Goal: Information Seeking & Learning: Learn about a topic

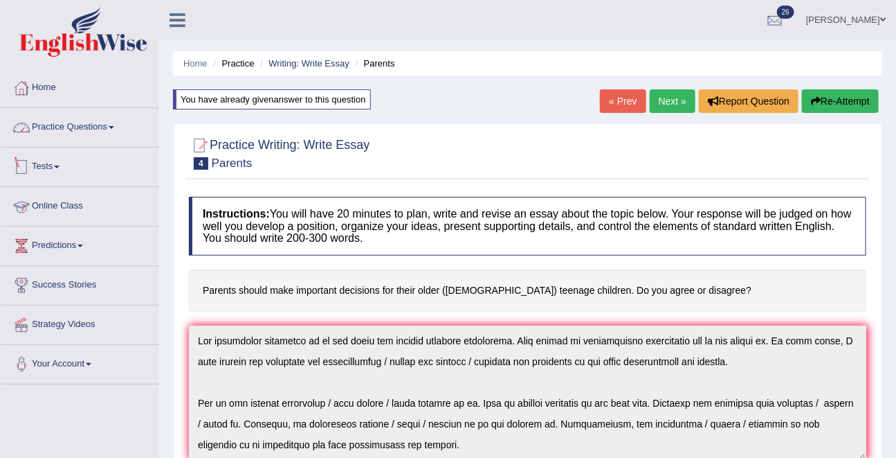
click at [65, 134] on link "Practice Questions" at bounding box center [80, 125] width 158 height 35
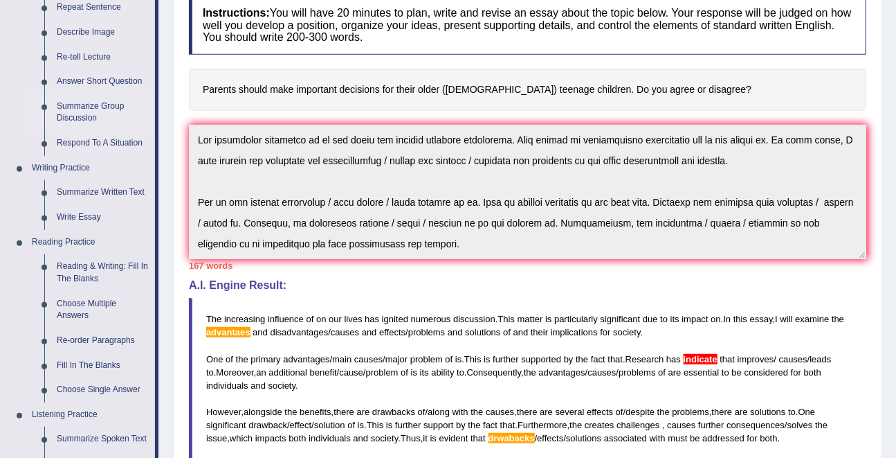
scroll to position [201, 0]
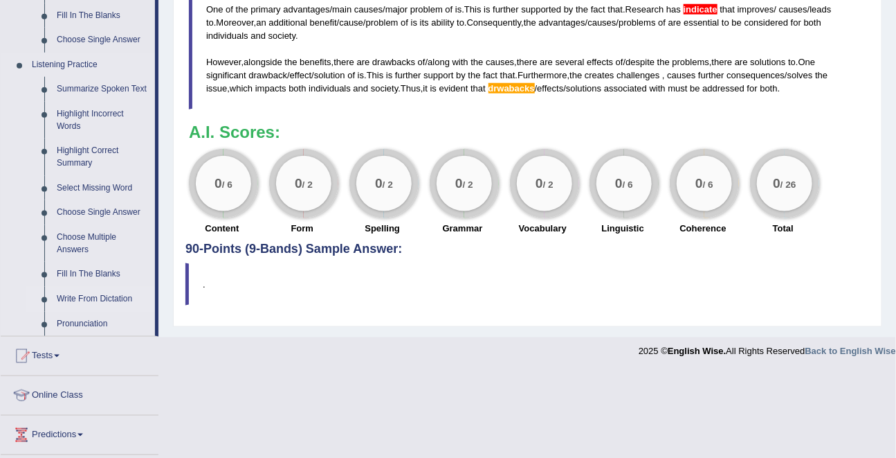
click at [76, 309] on link "Write From Dictation" at bounding box center [103, 299] width 105 height 25
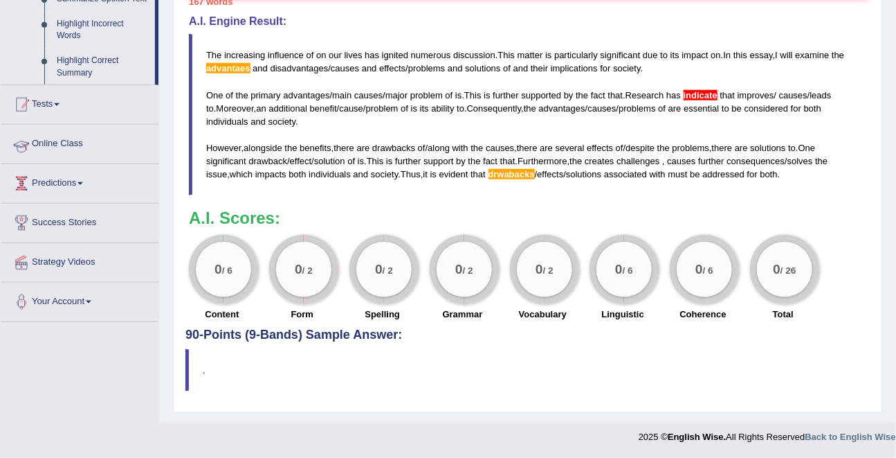
scroll to position [414, 0]
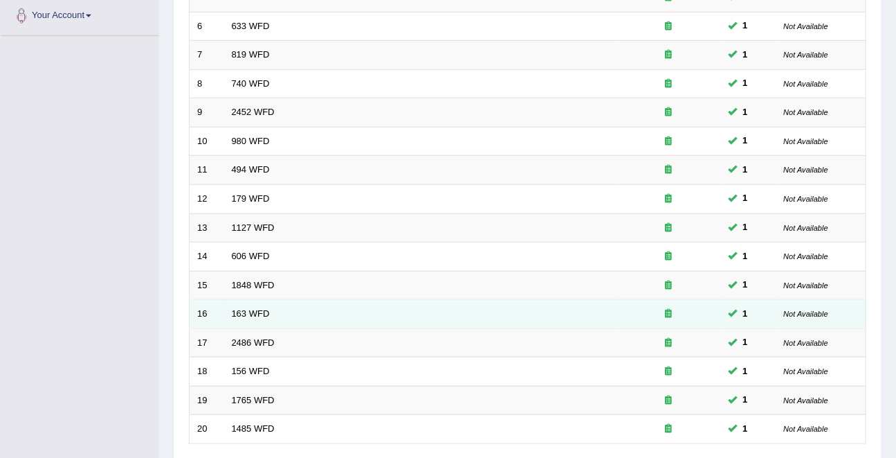
scroll to position [456, 0]
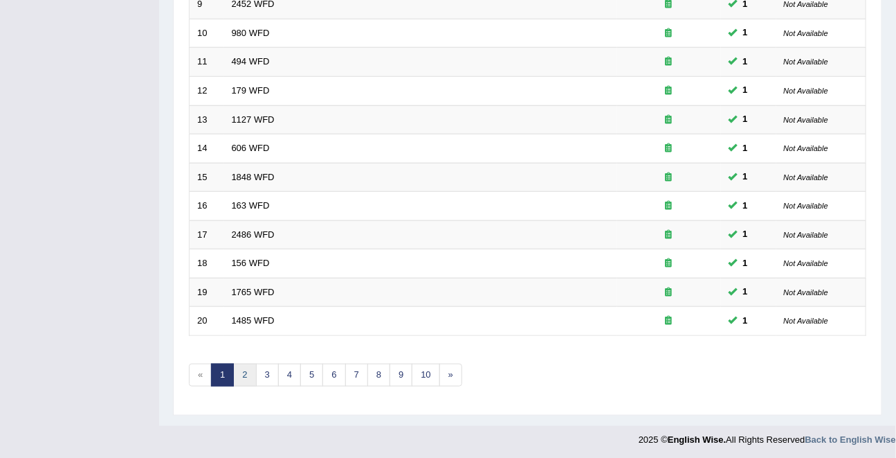
click at [247, 365] on link "2" at bounding box center [244, 374] width 23 height 23
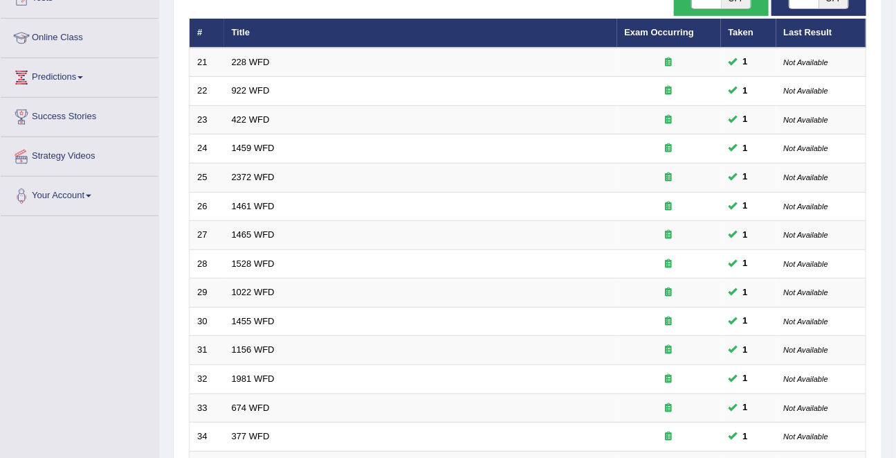
scroll to position [456, 0]
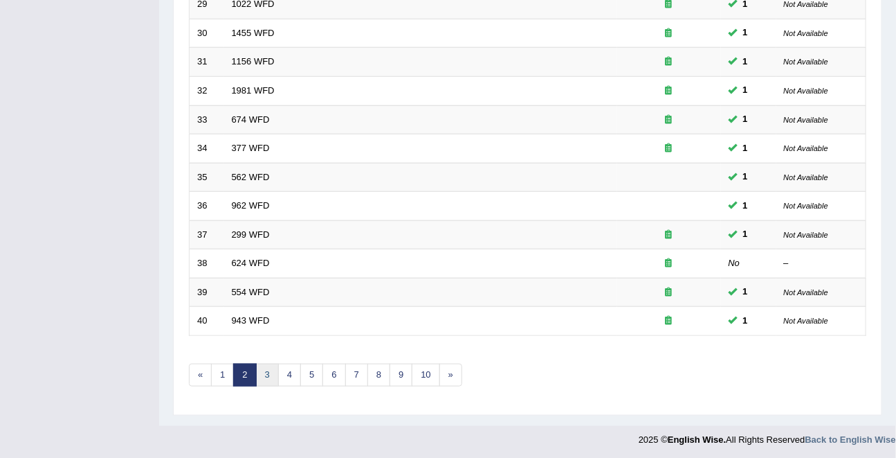
click at [267, 374] on link "3" at bounding box center [267, 374] width 23 height 23
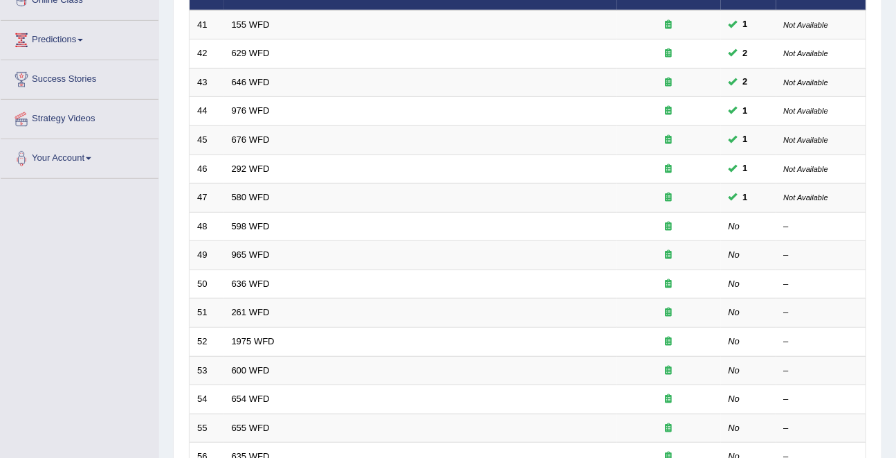
scroll to position [203, 0]
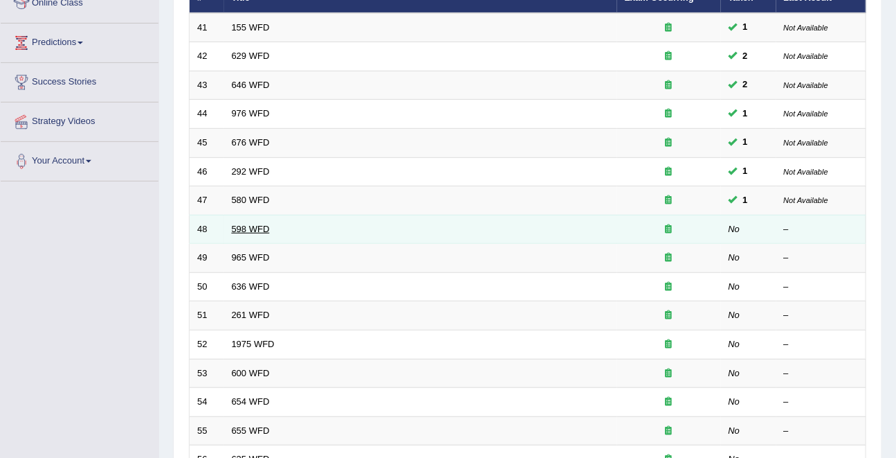
click at [246, 224] on link "598 WFD" at bounding box center [251, 229] width 38 height 10
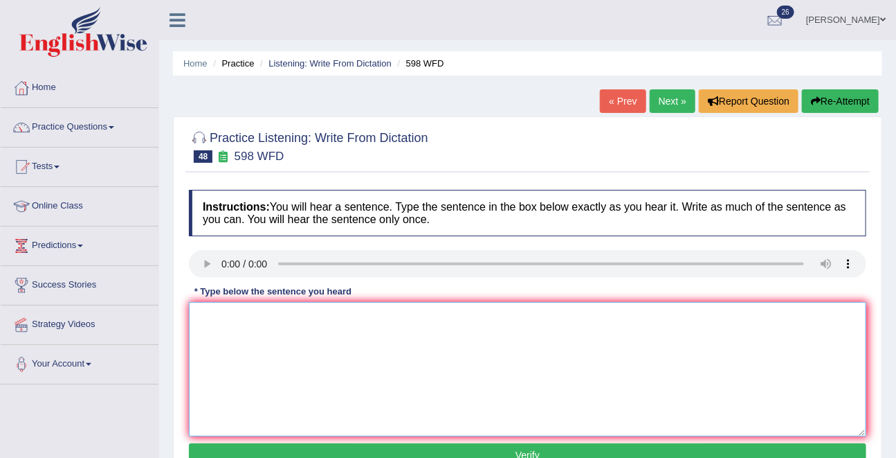
click at [256, 320] on textarea at bounding box center [528, 369] width 678 height 134
click at [309, 322] on textarea "shut the website if you ate looking for textbox" at bounding box center [528, 369] width 678 height 134
click at [365, 318] on textarea "shut the website if you are looking for textbox" at bounding box center [528, 369] width 678 height 134
click at [398, 319] on textarea "shut the website if you are looking for this textbox" at bounding box center [528, 369] width 678 height 134
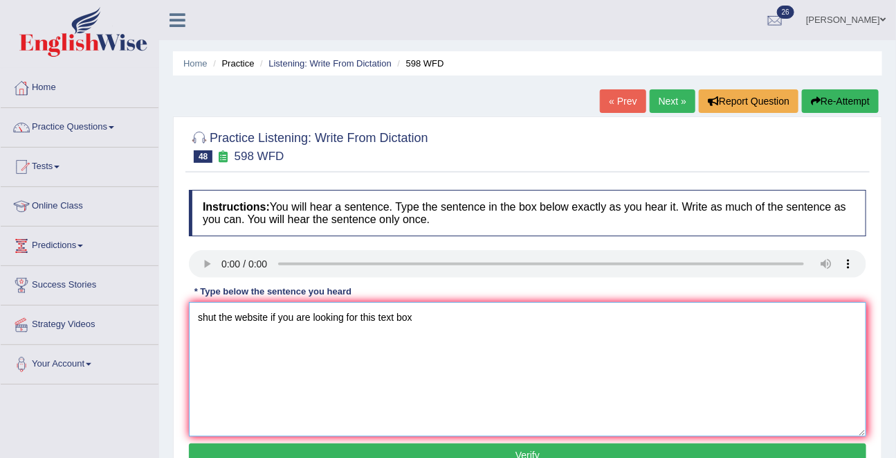
click at [442, 321] on textarea "shut the website if you are looking for this text box" at bounding box center [528, 369] width 678 height 134
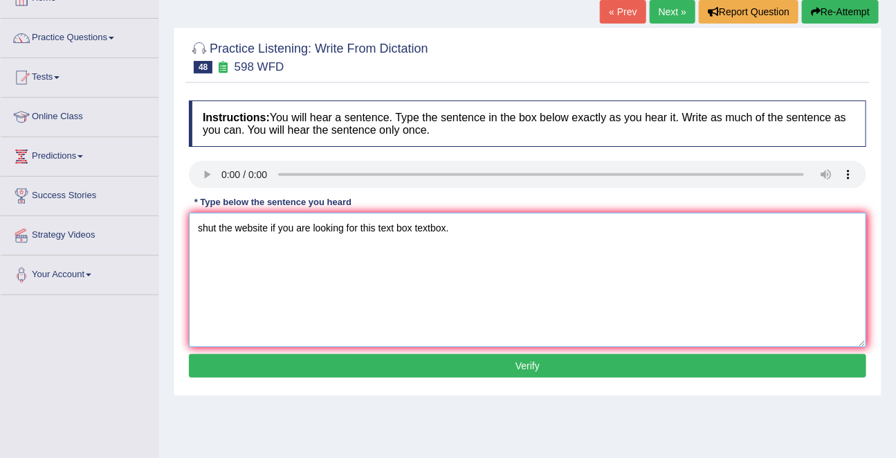
scroll to position [91, 0]
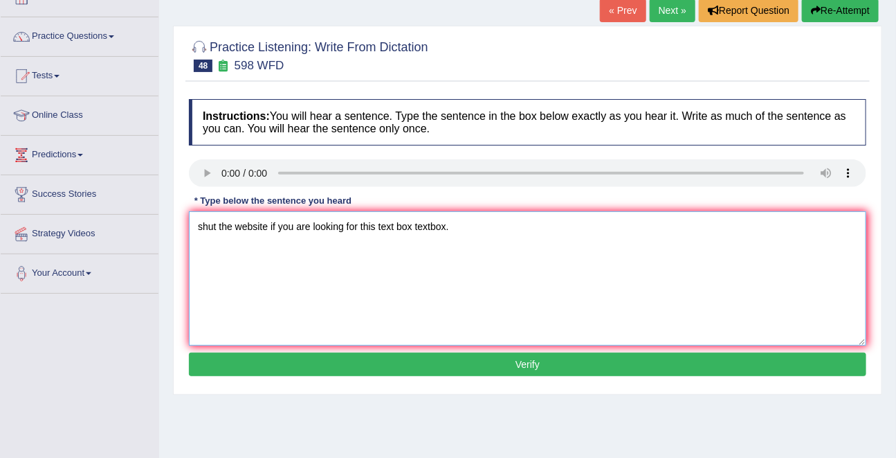
type textarea "shut the website if you are looking for this text box textbox."
click at [435, 359] on button "Verify" at bounding box center [528, 364] width 678 height 24
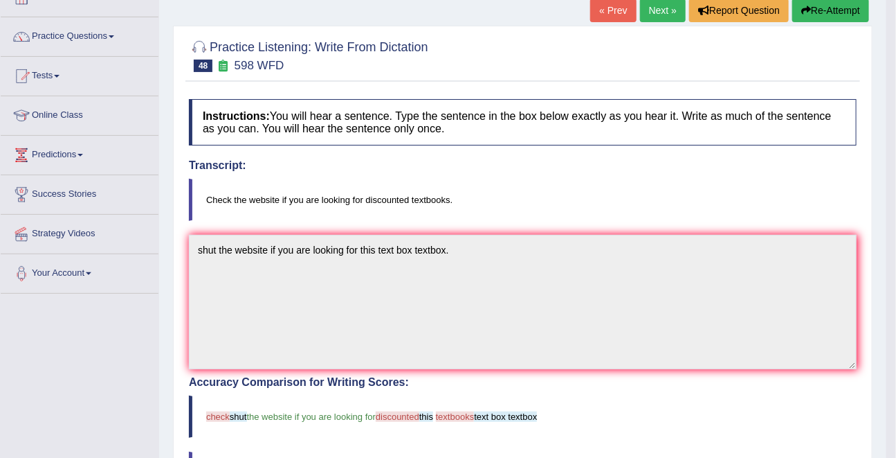
click at [660, 12] on link "Next »" at bounding box center [663, 11] width 46 height 24
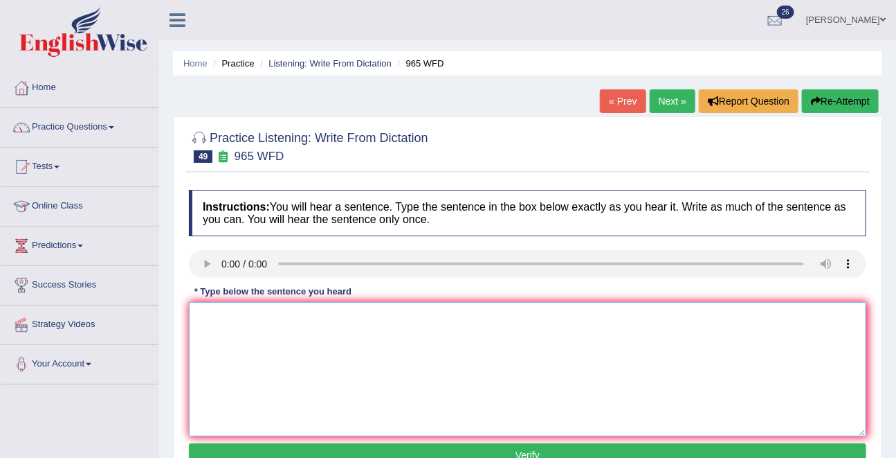
click at [253, 323] on textarea at bounding box center [528, 369] width 678 height 134
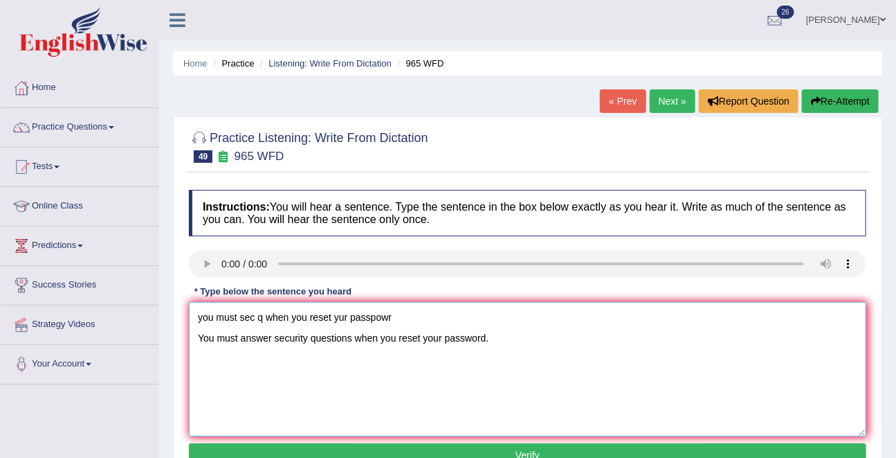
click at [199, 338] on textarea "you must sec q when you reset yur passpowr You must answer security questions w…" at bounding box center [528, 369] width 678 height 134
drag, startPoint x: 199, startPoint y: 338, endPoint x: 197, endPoint y: 292, distance: 45.7
click at [197, 292] on div "Instructions: You will hear a sentence. Type the sentence in the box below exac…" at bounding box center [527, 330] width 685 height 295
click at [200, 332] on textarea "you must sec q when you reset yur passpowr You must answer security questions w…" at bounding box center [528, 369] width 678 height 134
drag, startPoint x: 199, startPoint y: 337, endPoint x: 199, endPoint y: 320, distance: 16.6
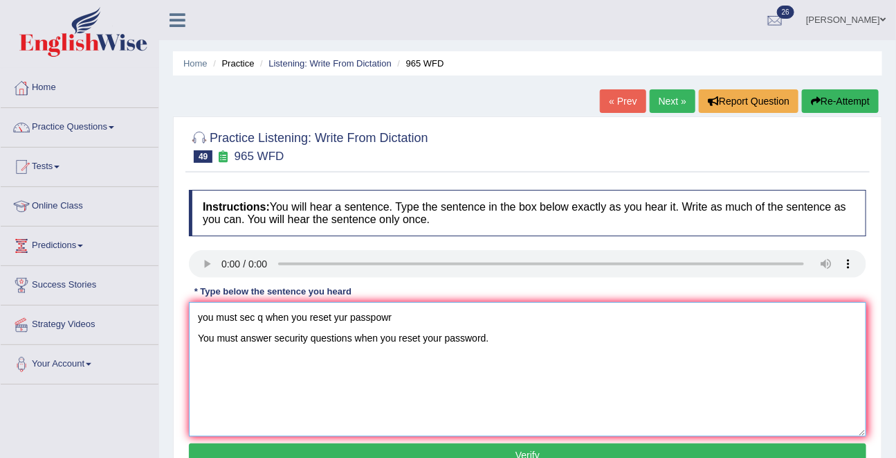
click at [199, 320] on textarea "you must sec q when you reset yur passpowr You must answer security questions w…" at bounding box center [528, 369] width 678 height 134
click at [201, 334] on textarea "you must sec q when you reset yur passpowr You must answer security questions w…" at bounding box center [528, 369] width 678 height 134
drag, startPoint x: 200, startPoint y: 335, endPoint x: 194, endPoint y: 305, distance: 30.3
click at [193, 305] on textarea "you must sec q when you reset yur passpowr You must answer security questions w…" at bounding box center [528, 369] width 678 height 134
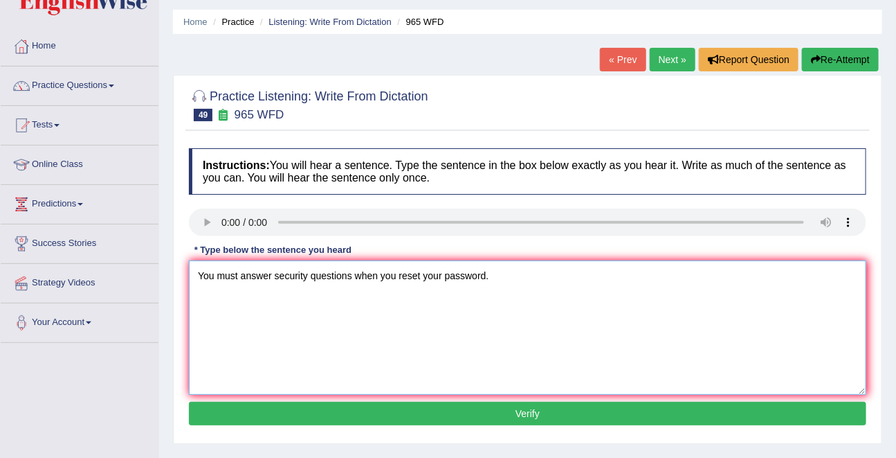
scroll to position [44, 0]
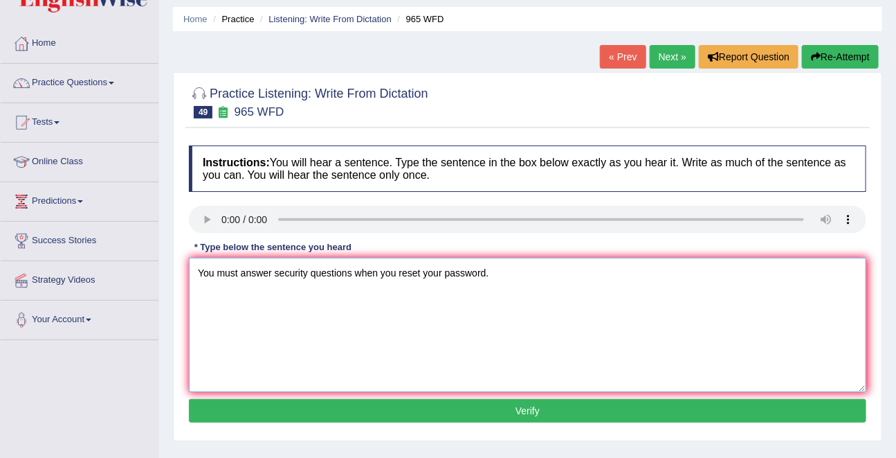
type textarea "You must answer security questions when you reset your password."
click at [519, 406] on button "Verify" at bounding box center [528, 411] width 678 height 24
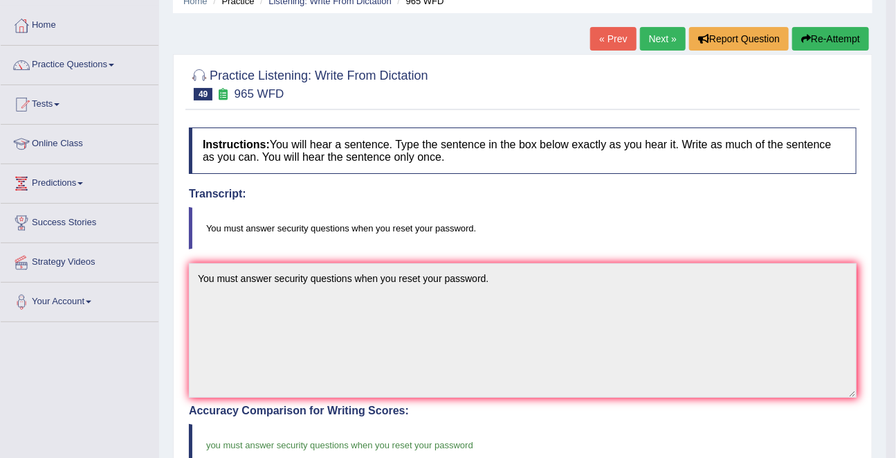
scroll to position [30, 0]
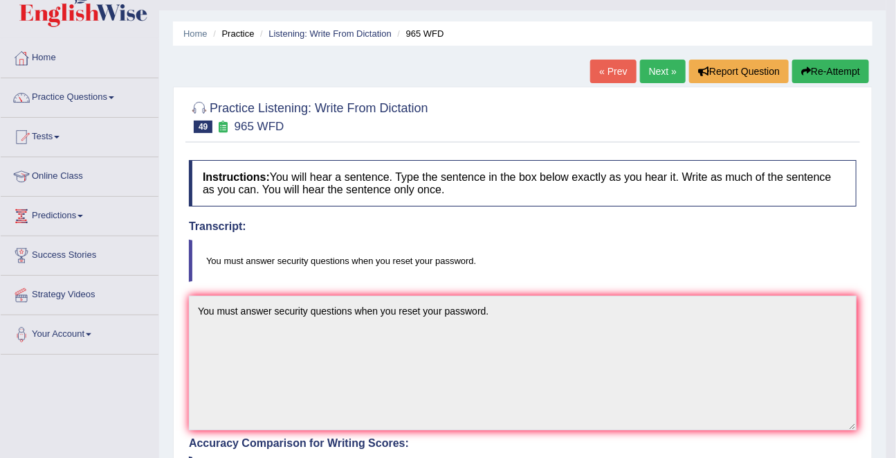
click at [659, 72] on link "Next »" at bounding box center [663, 72] width 46 height 24
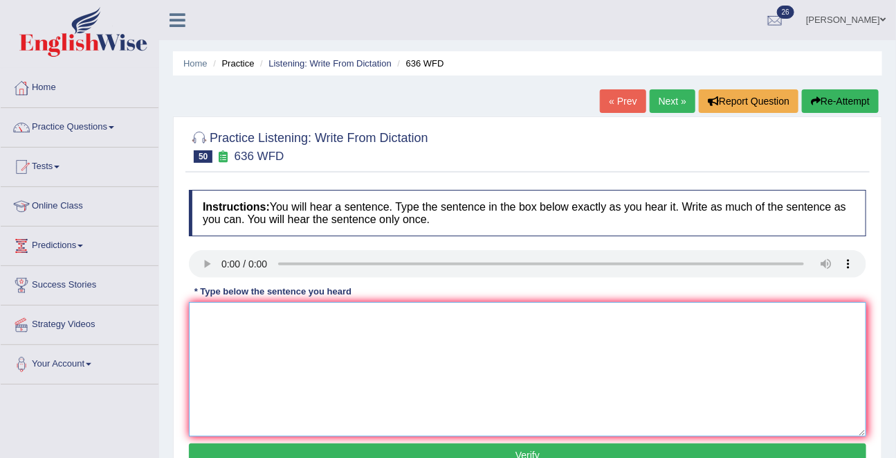
click at [241, 352] on textarea at bounding box center [528, 369] width 678 height 134
type textarea "seve cnad will quali as se"
click at [846, 96] on button "Re-Attempt" at bounding box center [840, 101] width 77 height 24
click at [210, 315] on textarea at bounding box center [528, 369] width 678 height 134
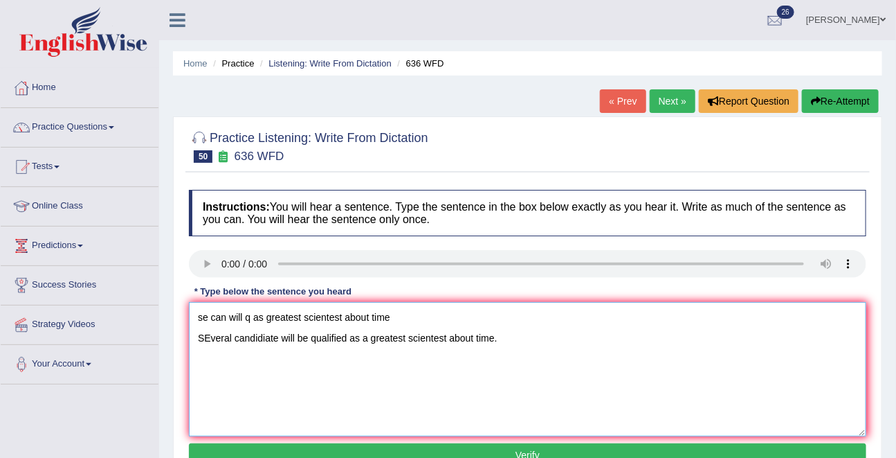
drag, startPoint x: 199, startPoint y: 336, endPoint x: 197, endPoint y: 287, distance: 49.2
click at [197, 287] on div "Instructions: You will hear a sentence. Type the sentence in the box below exac…" at bounding box center [527, 330] width 685 height 295
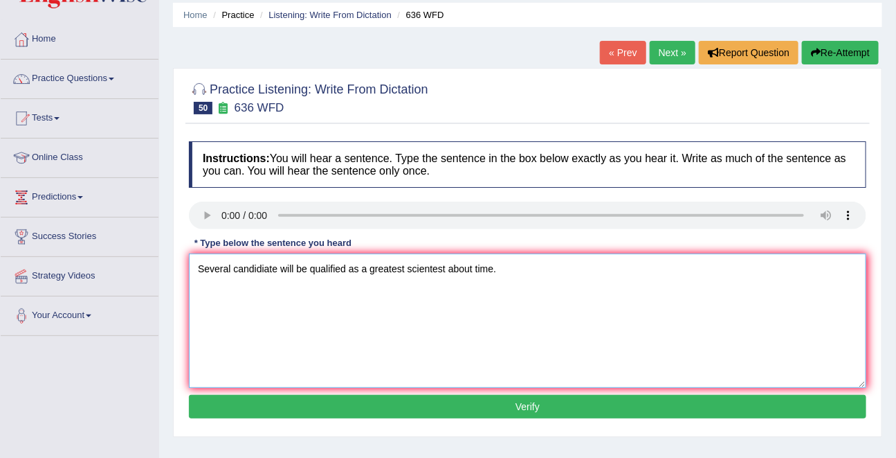
scroll to position [49, 0]
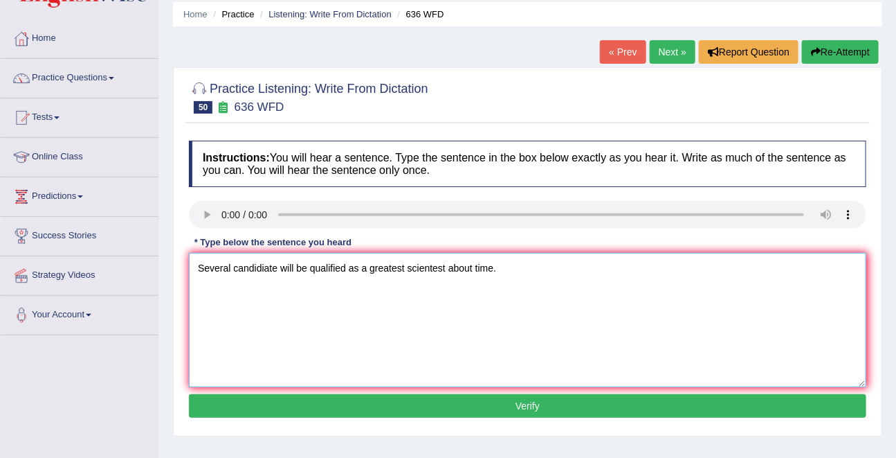
type textarea "Several candidiate will be qualified as a greatest scientest about time."
click at [528, 404] on button "Verify" at bounding box center [528, 406] width 678 height 24
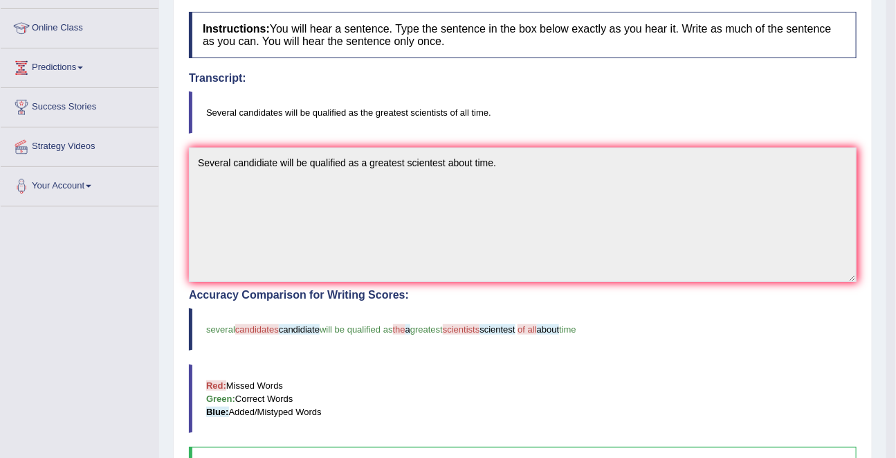
scroll to position [169, 0]
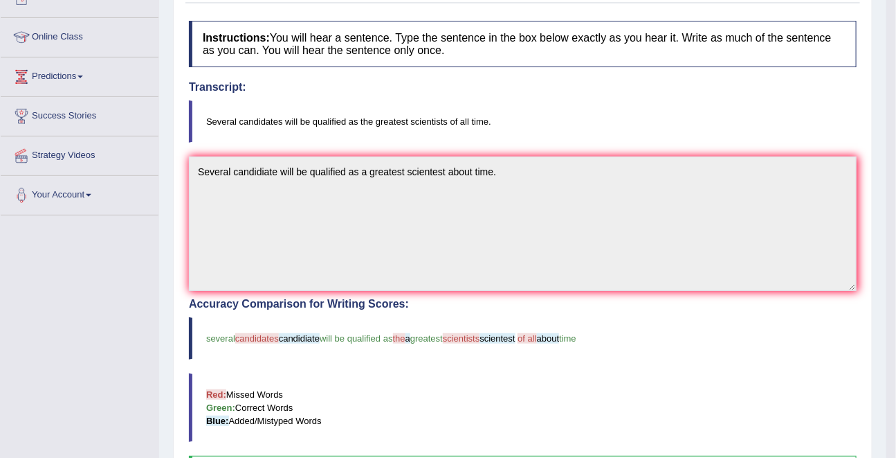
click at [255, 120] on blockquote "Several candidates will be qualified as the greatest scientists of all time." at bounding box center [523, 121] width 668 height 42
click at [509, 341] on span "scientest" at bounding box center [497, 338] width 35 height 10
click at [438, 123] on blockquote "Several candidates will be qualified as the greatest scientists of all time." at bounding box center [523, 121] width 668 height 42
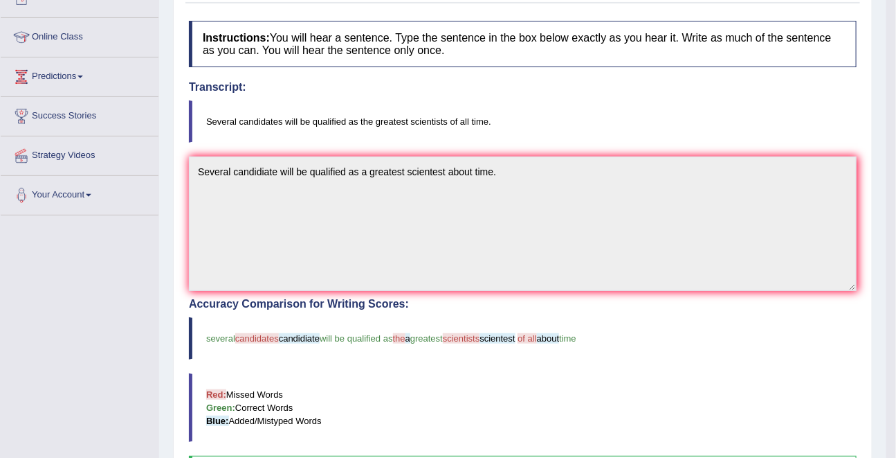
click at [438, 123] on blockquote "Several candidates will be qualified as the greatest scientists of all time." at bounding box center [523, 121] width 668 height 42
click at [438, 119] on blockquote "Several candidates will be qualified as the greatest scientists of all time." at bounding box center [523, 121] width 668 height 42
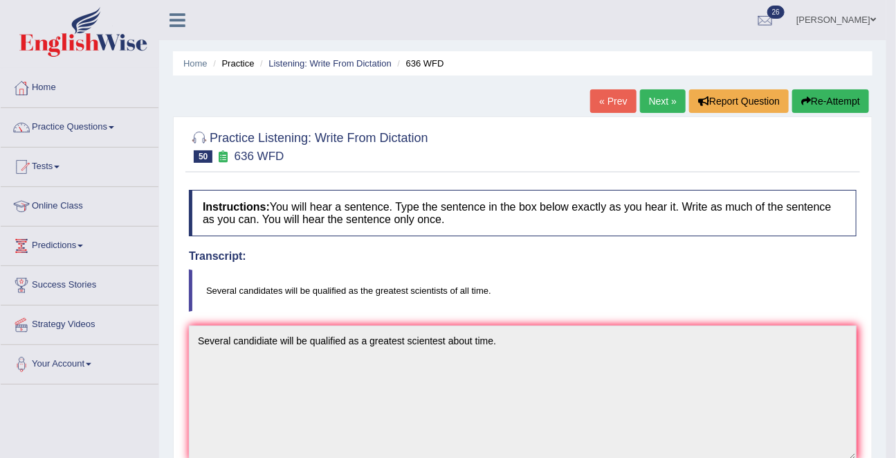
click at [661, 103] on link "Next »" at bounding box center [663, 101] width 46 height 24
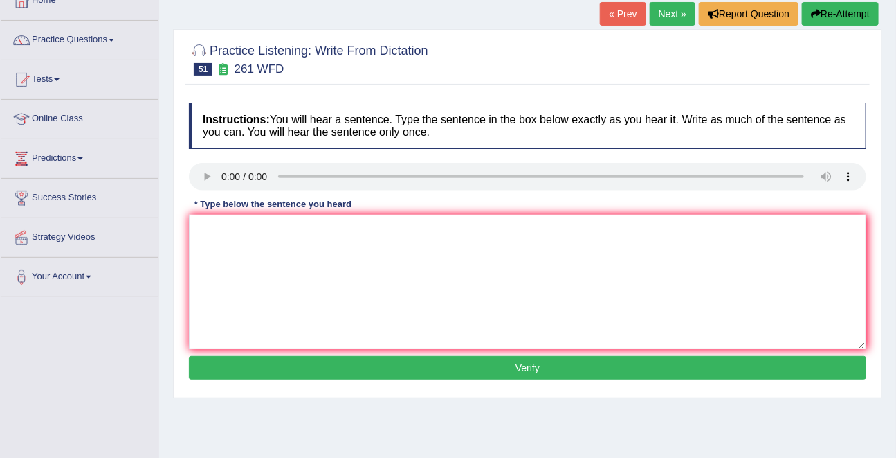
scroll to position [102, 0]
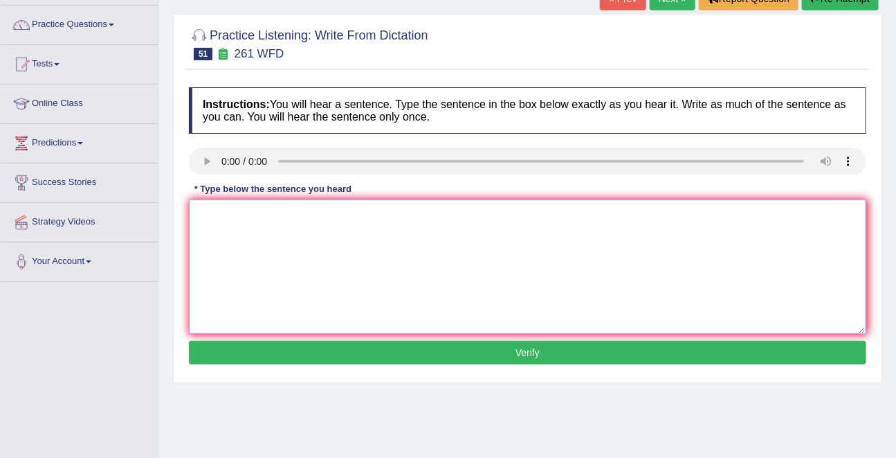
click at [259, 249] on textarea at bounding box center [528, 266] width 678 height 134
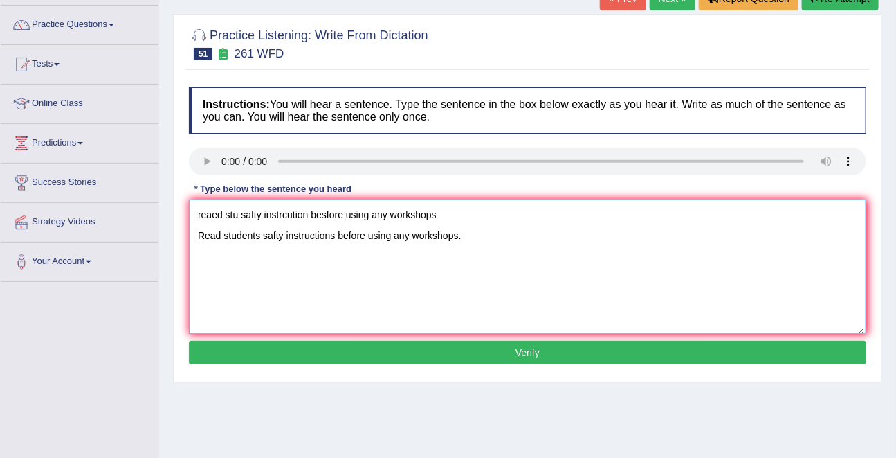
drag, startPoint x: 195, startPoint y: 239, endPoint x: 195, endPoint y: 205, distance: 33.9
click at [195, 205] on textarea "reaed stu safty instrcution besfore using any workshops Read students safty ins…" at bounding box center [528, 266] width 678 height 134
type textarea "Read students safty instructions before using any workshops."
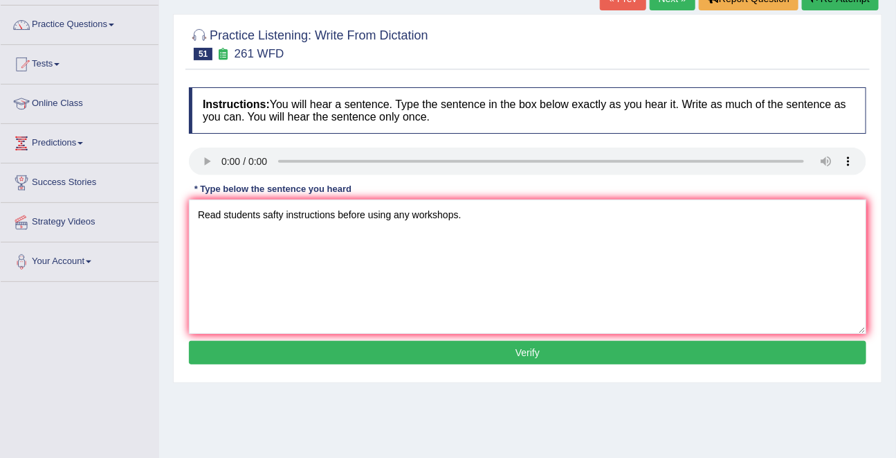
click at [538, 352] on button "Verify" at bounding box center [528, 353] width 678 height 24
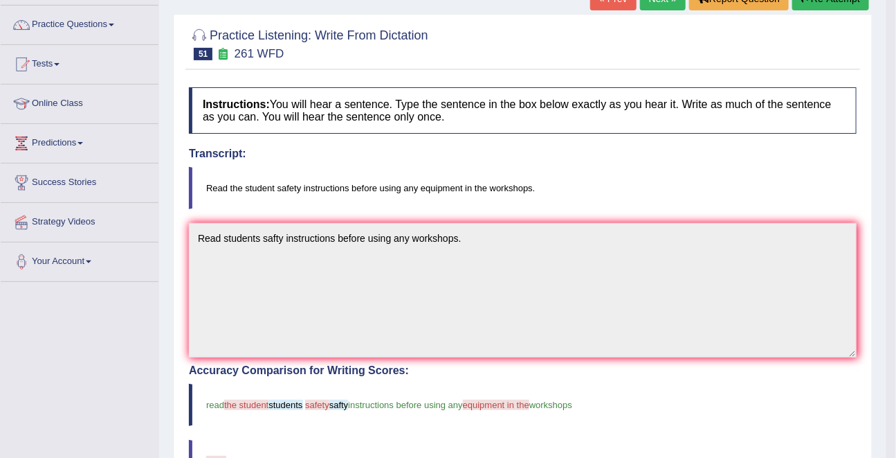
click at [288, 190] on blockquote "Read the student safety instructions before using any equipment in the workshop…" at bounding box center [523, 188] width 668 height 42
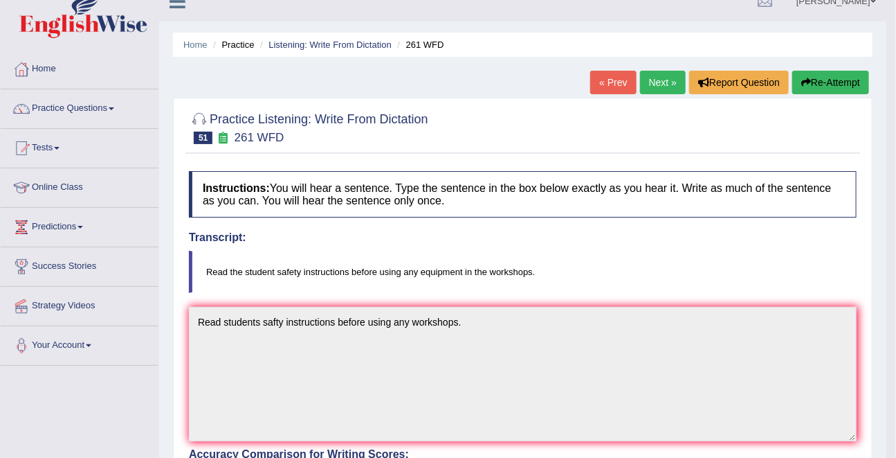
scroll to position [0, 0]
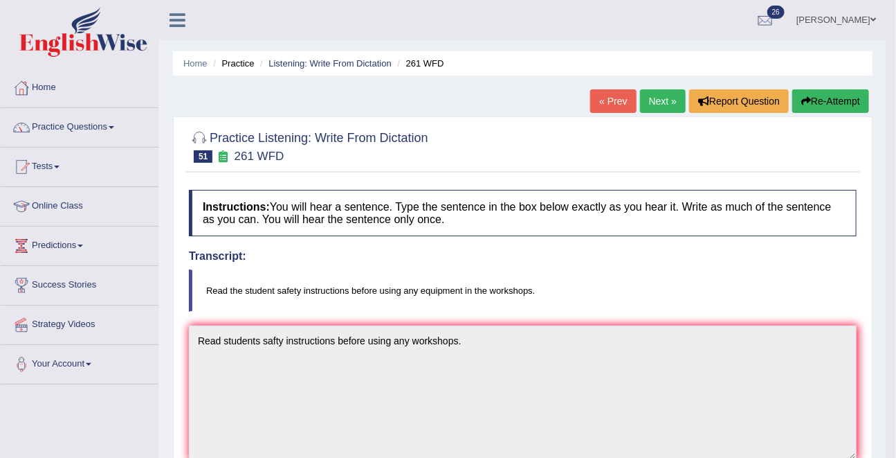
click at [659, 105] on link "Next »" at bounding box center [663, 101] width 46 height 24
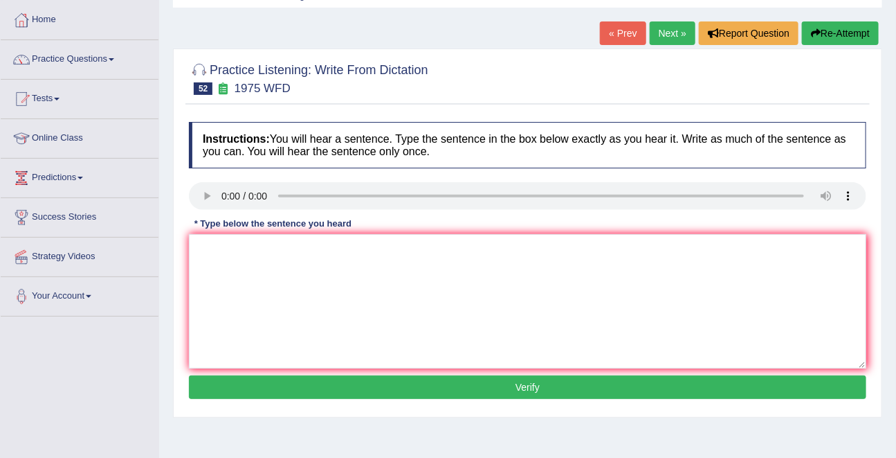
scroll to position [69, 0]
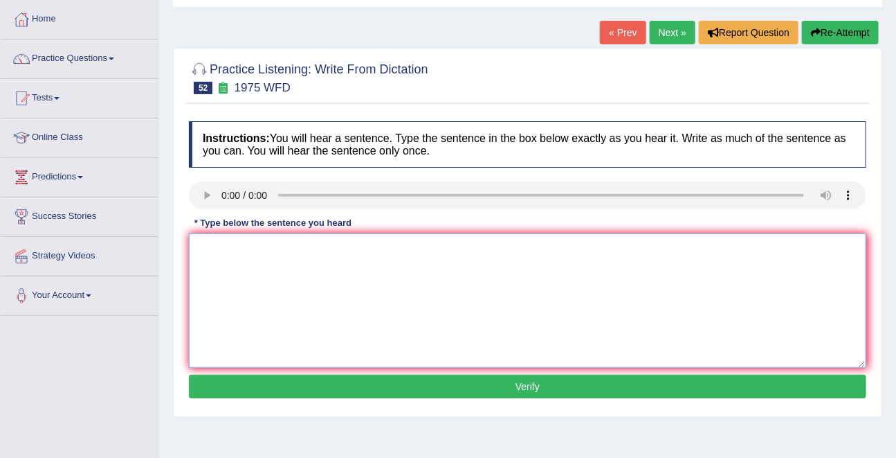
click at [218, 242] on textarea at bounding box center [528, 300] width 678 height 134
click at [291, 244] on textarea "his any stu is based" at bounding box center [528, 300] width 678 height 134
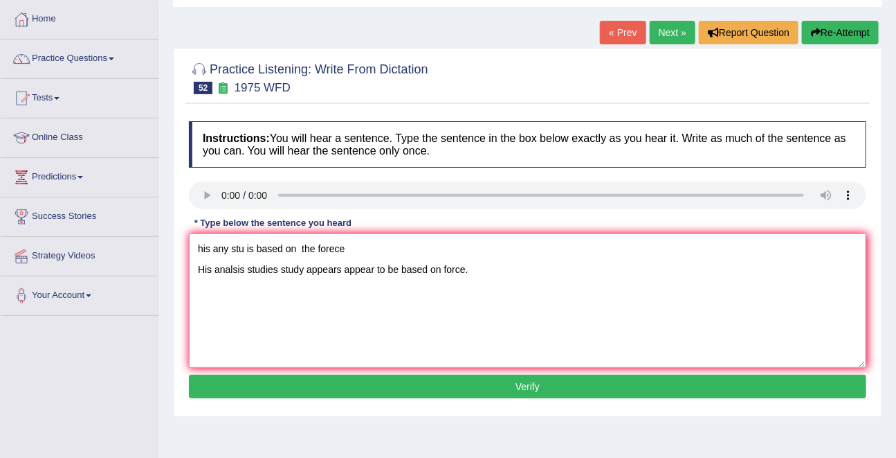
click at [221, 272] on textarea "his any stu is based on the forece His analsis studies study appears appear to …" at bounding box center [528, 300] width 678 height 134
drag, startPoint x: 358, startPoint y: 245, endPoint x: 157, endPoint y: 253, distance: 200.9
click at [157, 253] on div "Toggle navigation Home Practice Questions Speaking Practice Read Aloud Repeat S…" at bounding box center [448, 291] width 896 height 720
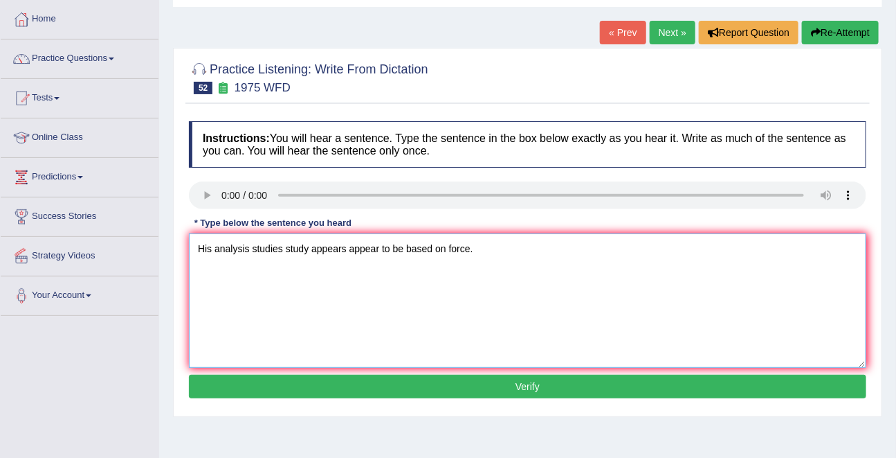
type textarea "His analysis studies study appears appear to be based on force."
click at [523, 387] on button "Verify" at bounding box center [528, 386] width 678 height 24
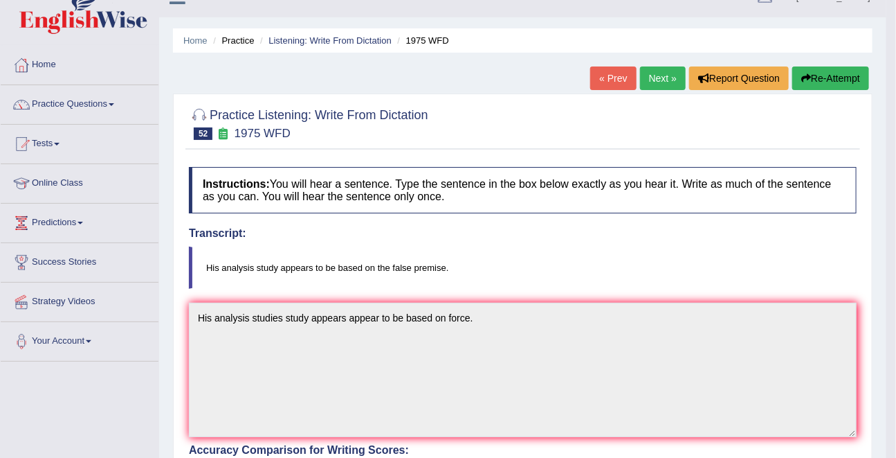
scroll to position [0, 0]
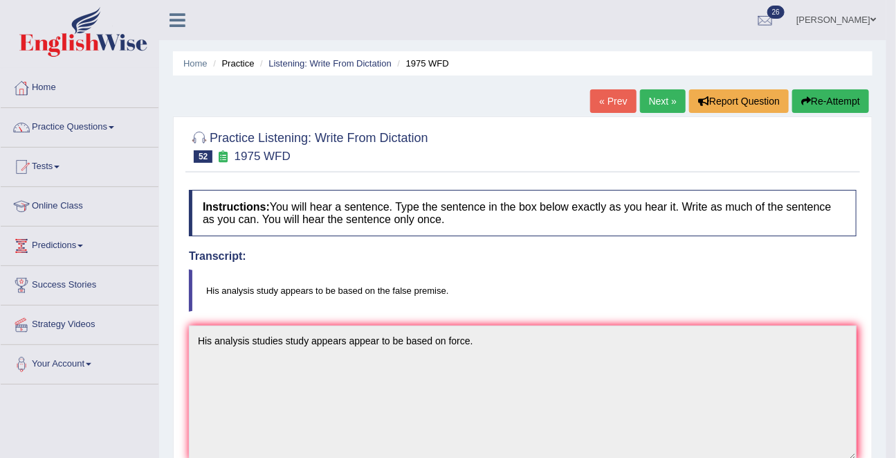
click at [653, 97] on link "Next »" at bounding box center [663, 101] width 46 height 24
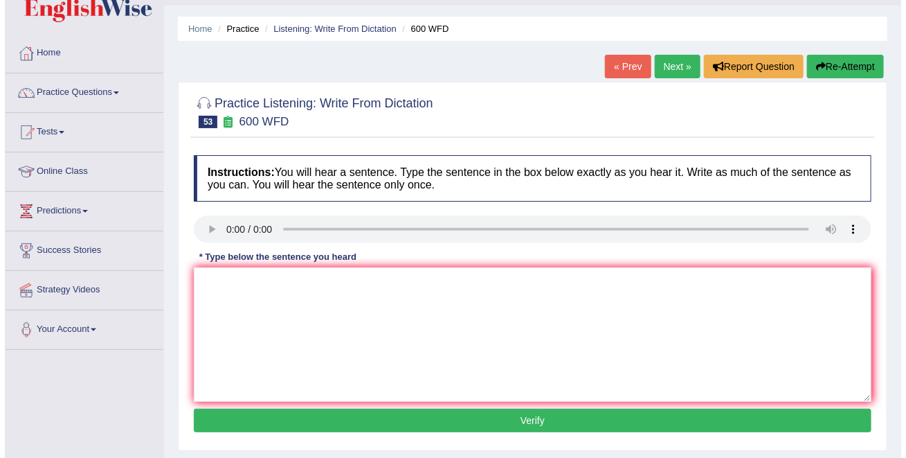
scroll to position [35, 0]
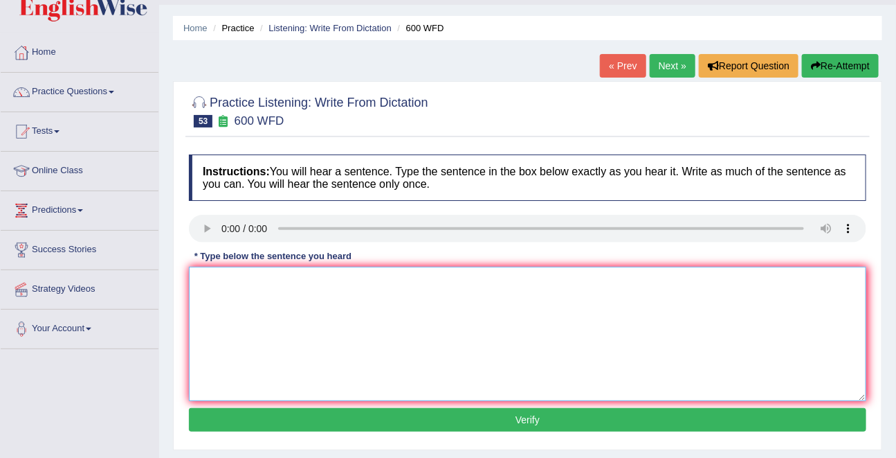
click at [239, 273] on textarea at bounding box center [528, 333] width 678 height 134
click at [206, 287] on textarea "ci stu wilnbe nescceay applications application forms form." at bounding box center [528, 333] width 678 height 134
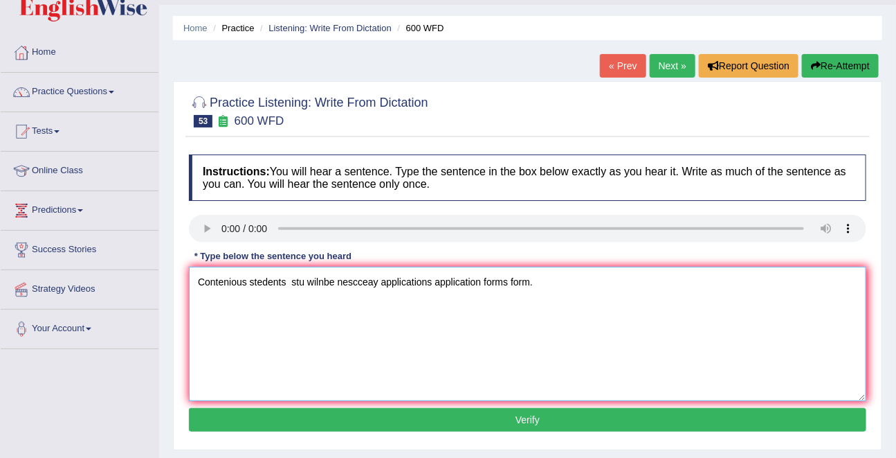
drag, startPoint x: 310, startPoint y: 283, endPoint x: 380, endPoint y: 108, distance: 188.5
click at [290, 282] on textarea "Contenious stedents stu wilnbe nescceay applications application forms form." at bounding box center [528, 333] width 678 height 134
click at [262, 286] on textarea "Contenious stedents wilnbe nescceay applications application forms form." at bounding box center [528, 333] width 678 height 134
click at [271, 282] on textarea "Contenious students wilnbe nescceay applications application forms form." at bounding box center [528, 333] width 678 height 134
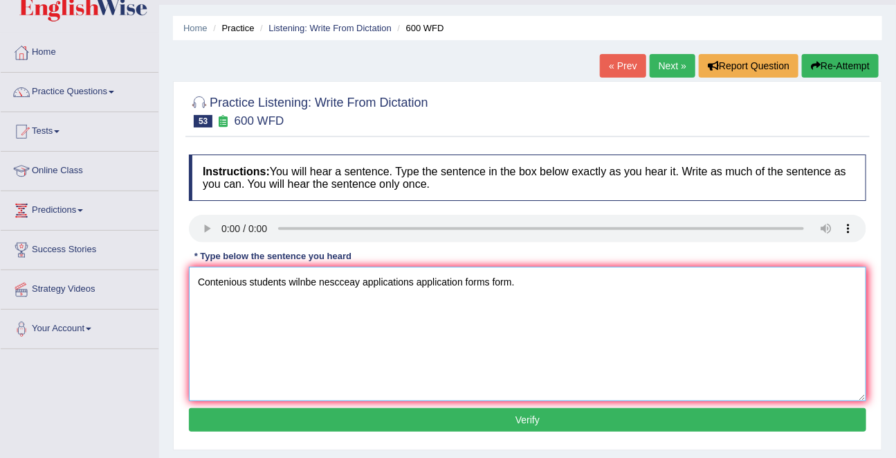
click at [307, 282] on textarea "Contenious students wilnbe nescceay applications application forms form." at bounding box center [528, 333] width 678 height 134
click at [338, 284] on textarea "Contenious students will be nescceay applications application forms form." at bounding box center [528, 333] width 678 height 134
click at [341, 283] on textarea "Contenious students will be neccessary applications application forms form." at bounding box center [528, 333] width 678 height 134
click at [347, 283] on textarea "Contenious students will be necessary applications application forms form." at bounding box center [528, 333] width 678 height 134
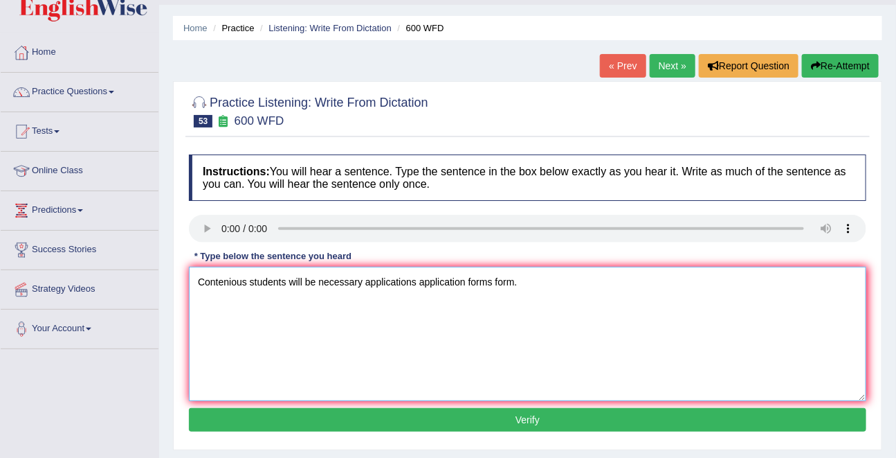
click at [347, 283] on textarea "Contenious students will be necessary applications application forms form." at bounding box center [528, 333] width 678 height 134
click at [233, 278] on textarea "Contenious students will be neccesary applications application forms form." at bounding box center [528, 333] width 678 height 134
type textarea "continious students will be neccesary applications application forms form."
click at [431, 415] on button "Verify" at bounding box center [528, 420] width 678 height 24
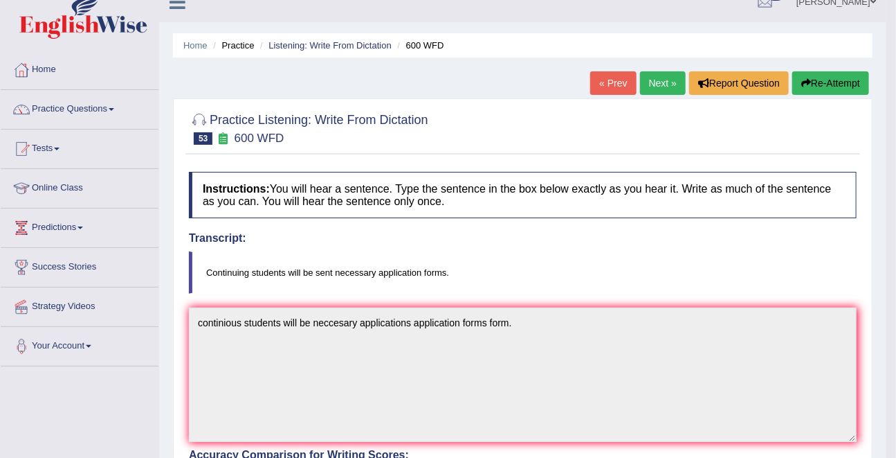
scroll to position [0, 0]
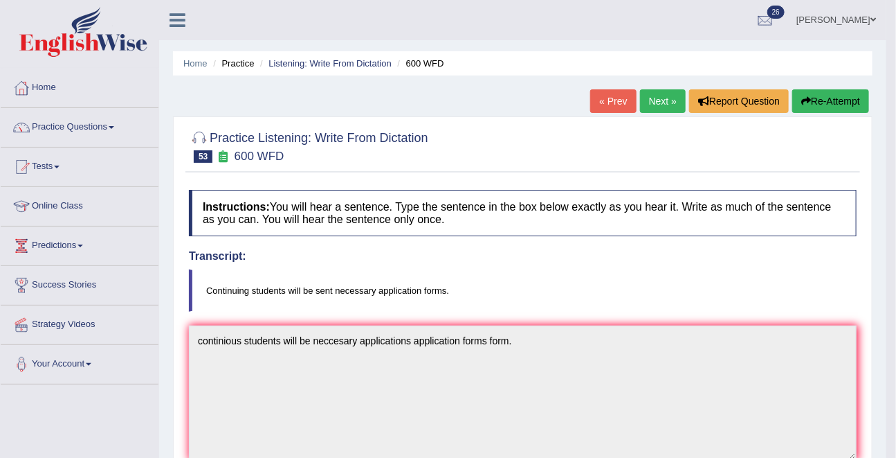
click at [664, 91] on link "Next »" at bounding box center [663, 101] width 46 height 24
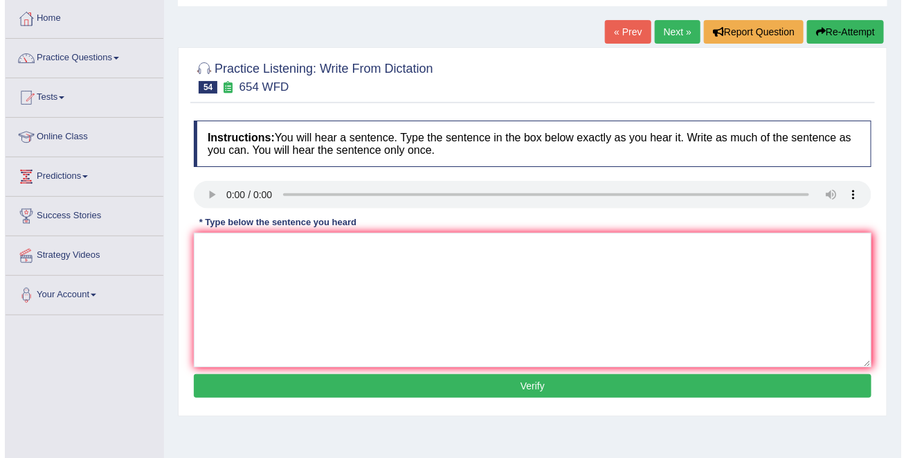
scroll to position [71, 0]
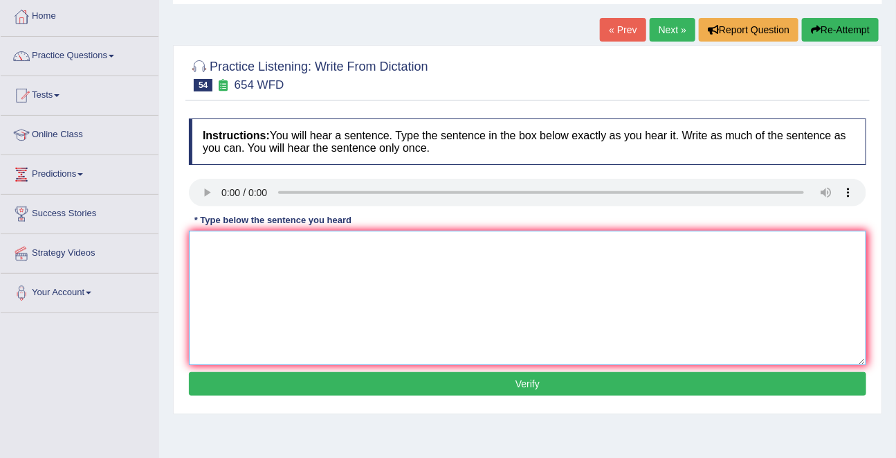
click at [228, 285] on textarea at bounding box center [528, 297] width 678 height 134
click at [218, 250] on textarea "the stur hon people arethe most active in Aisia." at bounding box center [528, 297] width 678 height 134
click at [297, 246] on textarea "the study shows that hon people arethe most active in Aisia." at bounding box center [528, 297] width 678 height 134
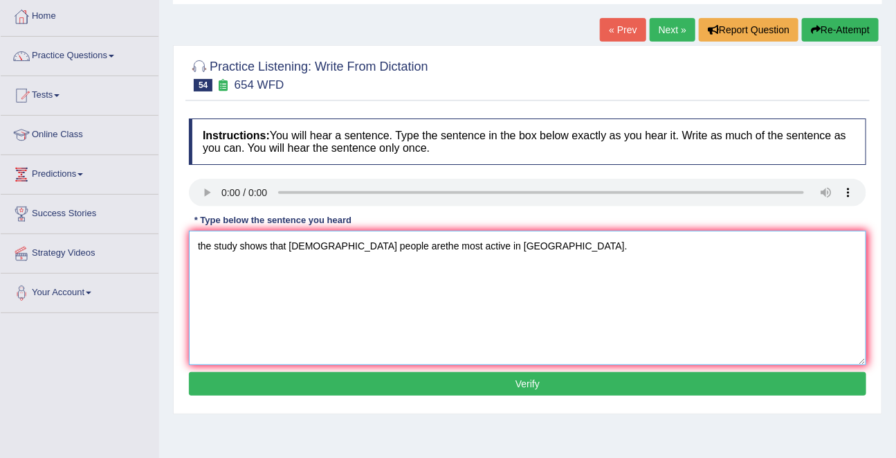
click at [390, 249] on textarea "the study shows that Hong Kong people arethe most active in Aisia." at bounding box center [528, 297] width 678 height 134
click at [376, 247] on textarea "the study shows that Hong Kong people are the most active in Aisia." at bounding box center [528, 297] width 678 height 134
type textarea "the study shows that Hong Kong people are the most active in Aisia."
click at [509, 374] on button "Verify" at bounding box center [528, 384] width 678 height 24
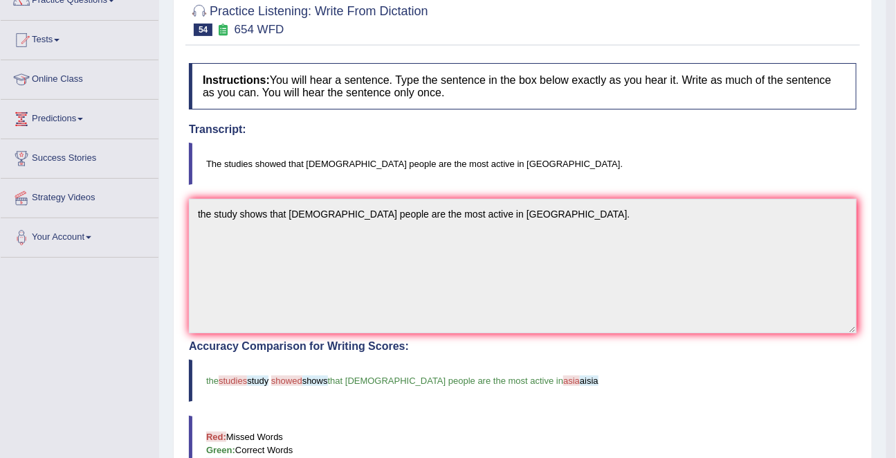
scroll to position [0, 0]
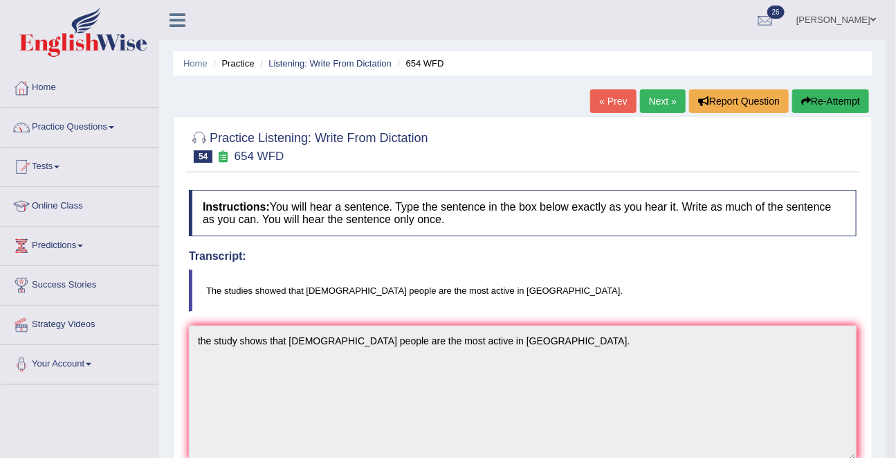
click at [662, 105] on link "Next »" at bounding box center [663, 101] width 46 height 24
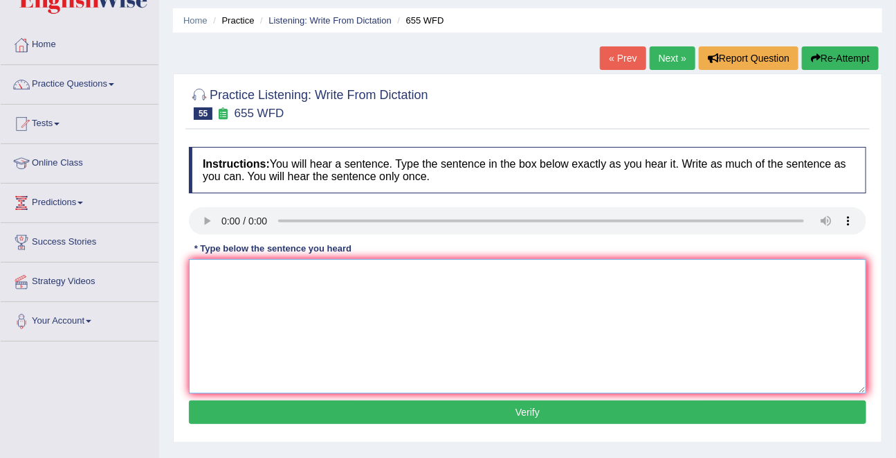
click at [230, 287] on textarea at bounding box center [528, 326] width 678 height 134
click at [224, 270] on textarea "the teach e traning include observing the clases." at bounding box center [528, 326] width 678 height 134
click at [263, 273] on textarea "the teatcher traning include observing the clases." at bounding box center [528, 326] width 678 height 134
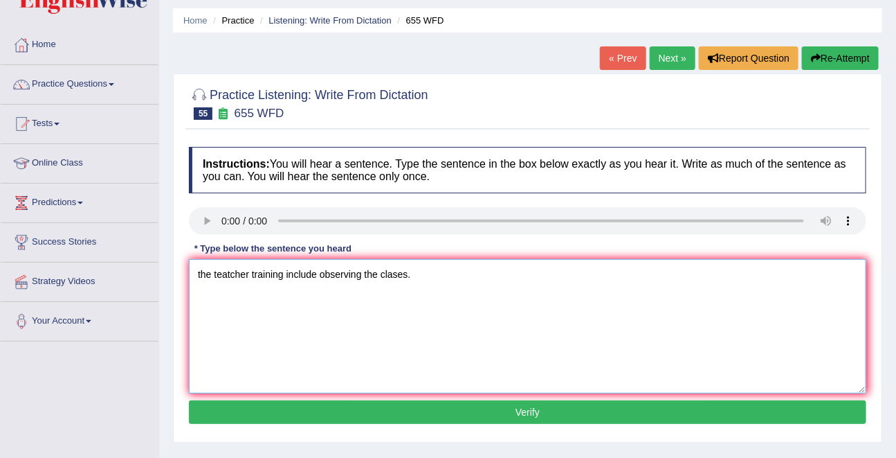
click at [298, 271] on textarea "the teatcher training include observing the clases." at bounding box center [528, 326] width 678 height 134
type textarea "the teatcher training include observing the clases."
click at [480, 410] on button "Verify" at bounding box center [528, 412] width 678 height 24
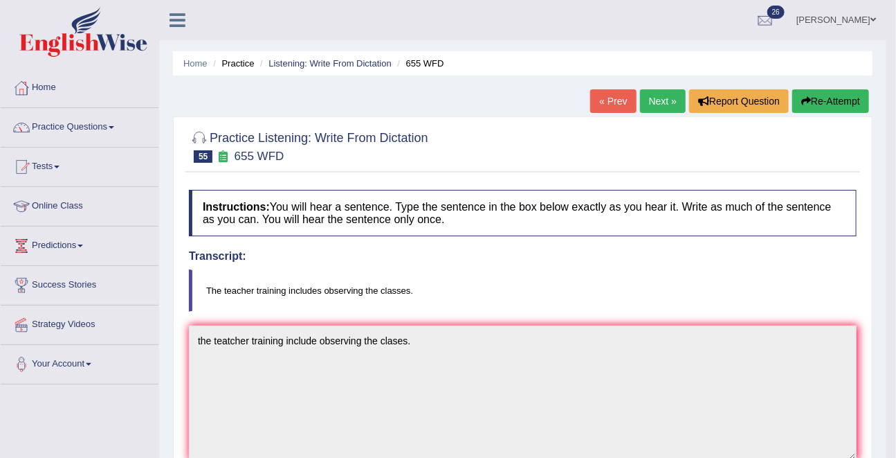
click at [360, 69] on li "Listening: Write From Dictation" at bounding box center [324, 63] width 135 height 13
click at [361, 61] on link "Listening: Write From Dictation" at bounding box center [330, 63] width 123 height 10
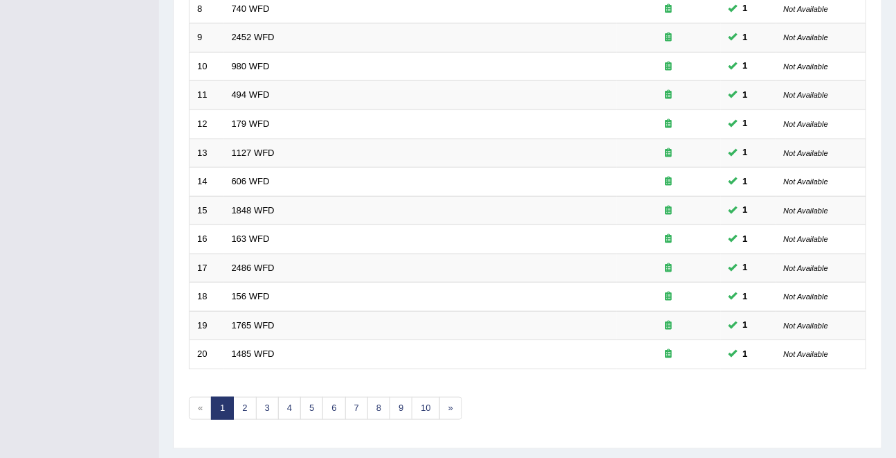
scroll to position [456, 0]
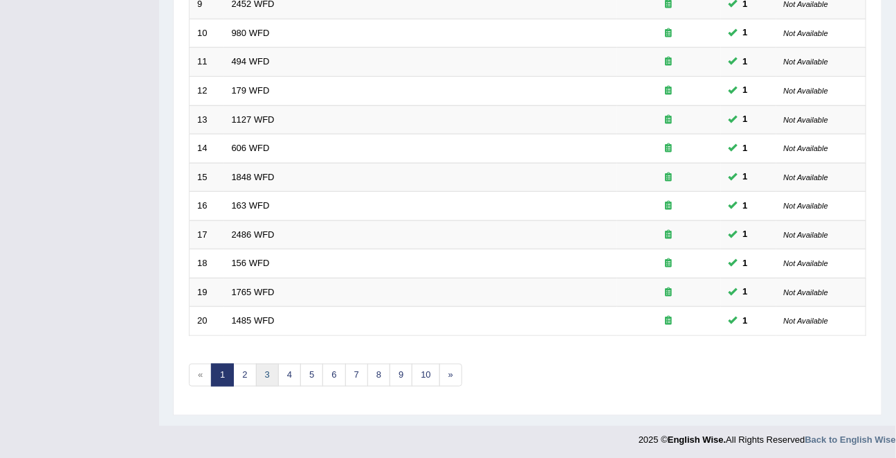
click at [268, 377] on link "3" at bounding box center [267, 374] width 23 height 23
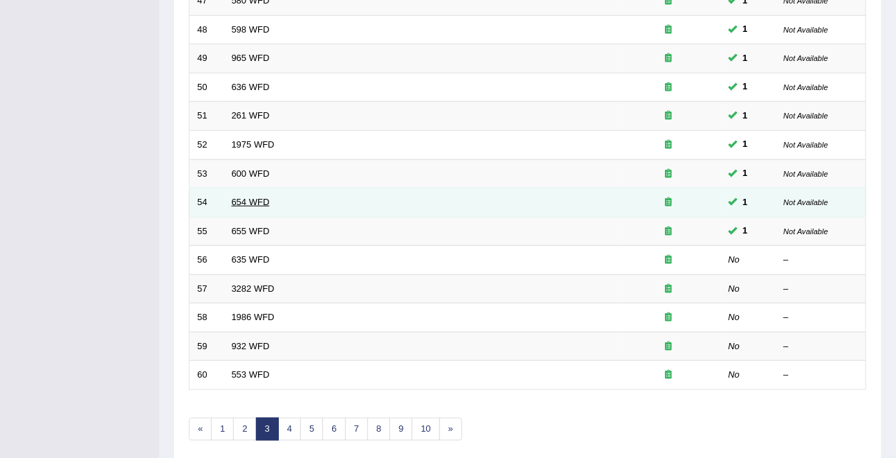
scroll to position [414, 0]
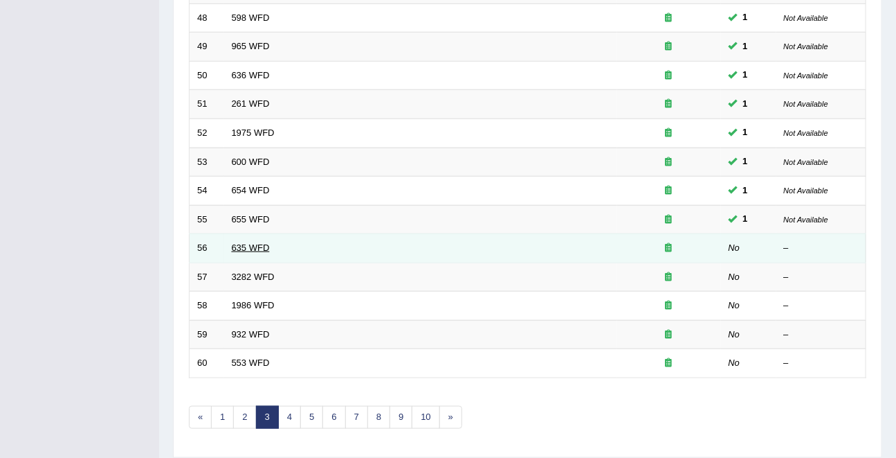
click at [249, 244] on link "635 WFD" at bounding box center [251, 247] width 38 height 10
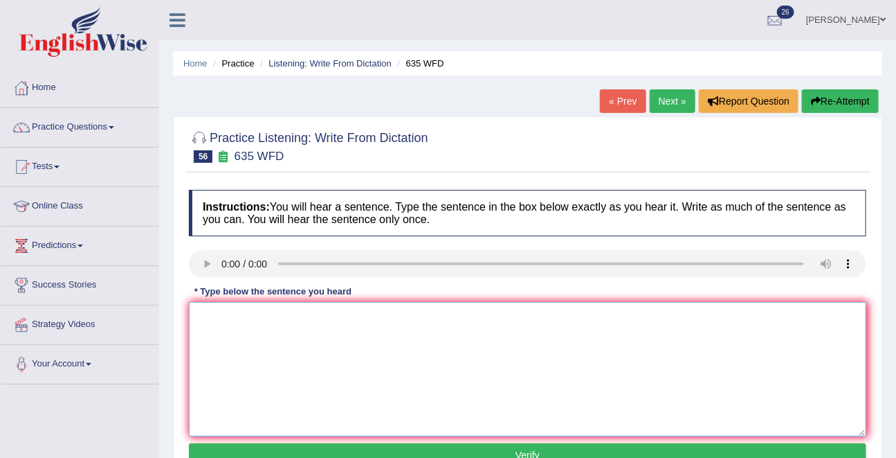
click at [230, 334] on textarea at bounding box center [528, 369] width 678 height 134
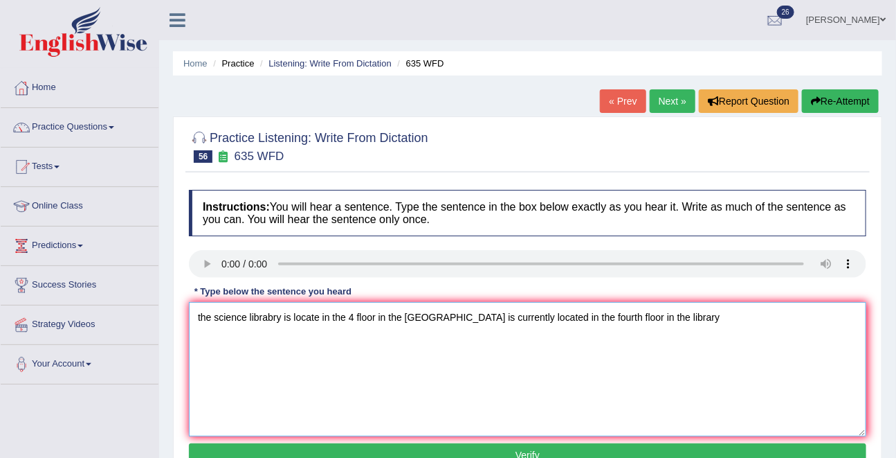
click at [443, 337] on textarea "the science librabry is locate in the 4 floor in the li The science library is …" at bounding box center [528, 369] width 678 height 134
click at [538, 343] on textarea "the science librabry is locate in the 4 floor in the li The science library is …" at bounding box center [528, 369] width 678 height 134
drag, startPoint x: 427, startPoint y: 317, endPoint x: 63, endPoint y: 308, distance: 364.2
click at [63, 308] on div "Toggle navigation Home Practice Questions Speaking Practice Read Aloud Repeat S…" at bounding box center [448, 360] width 896 height 720
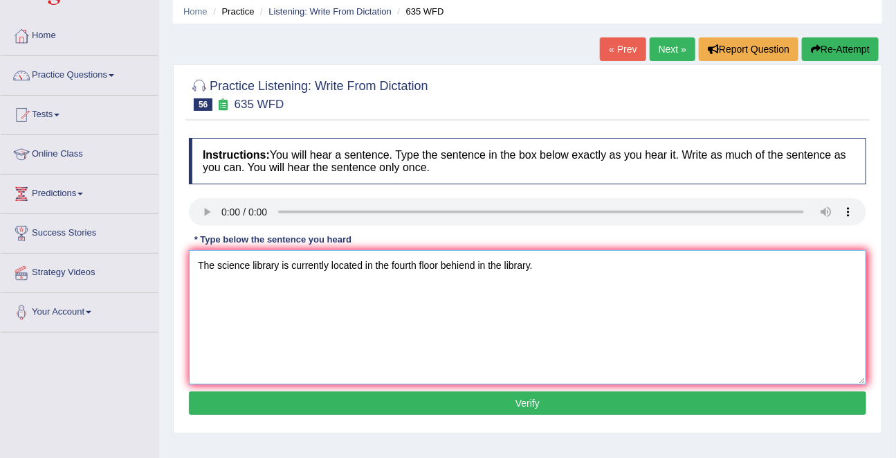
scroll to position [56, 0]
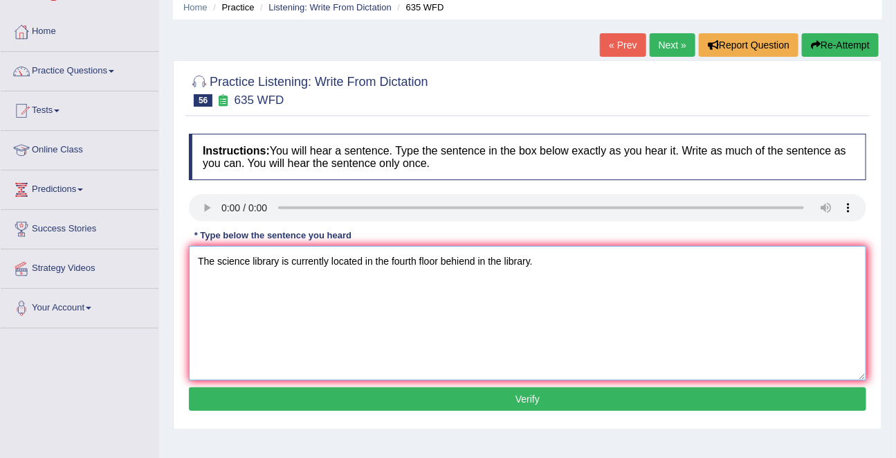
type textarea "The science library is currently located in the fourth floor behiend in the lib…"
click at [473, 390] on button "Verify" at bounding box center [528, 399] width 678 height 24
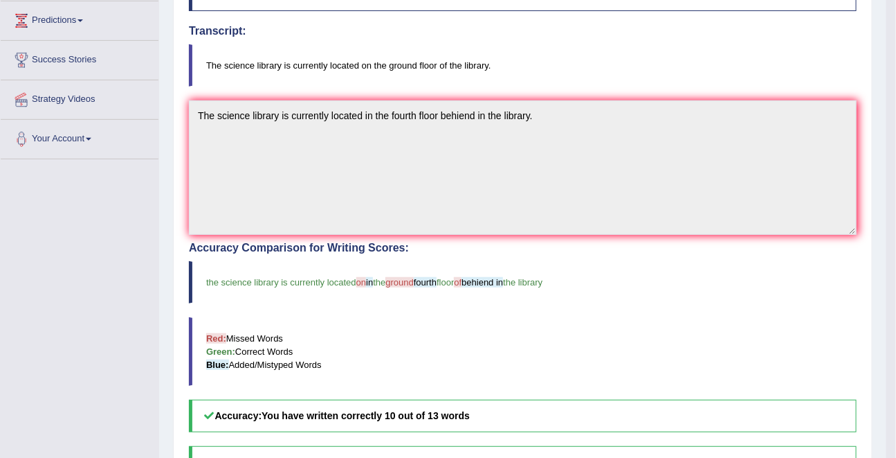
scroll to position [0, 0]
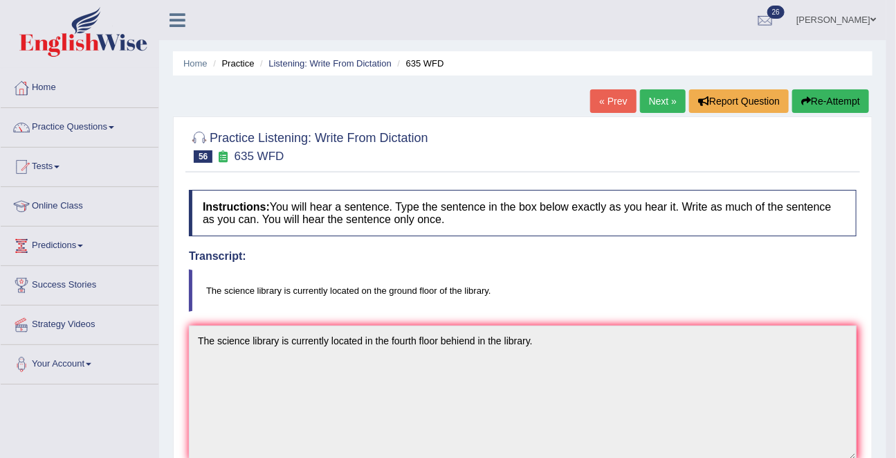
click at [652, 100] on link "Next »" at bounding box center [663, 101] width 46 height 24
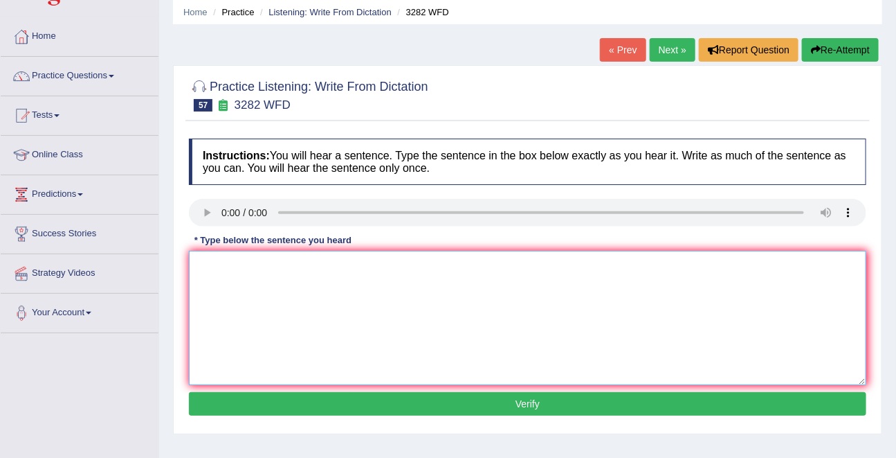
click at [230, 287] on textarea at bounding box center [528, 318] width 678 height 134
click at [210, 272] on textarea "comp is used to be large than" at bounding box center [528, 318] width 678 height 134
click at [341, 264] on textarea "Computer is used to be large than" at bounding box center [528, 318] width 678 height 134
click at [348, 264] on textarea "Computer is used to be large than" at bounding box center [528, 318] width 678 height 134
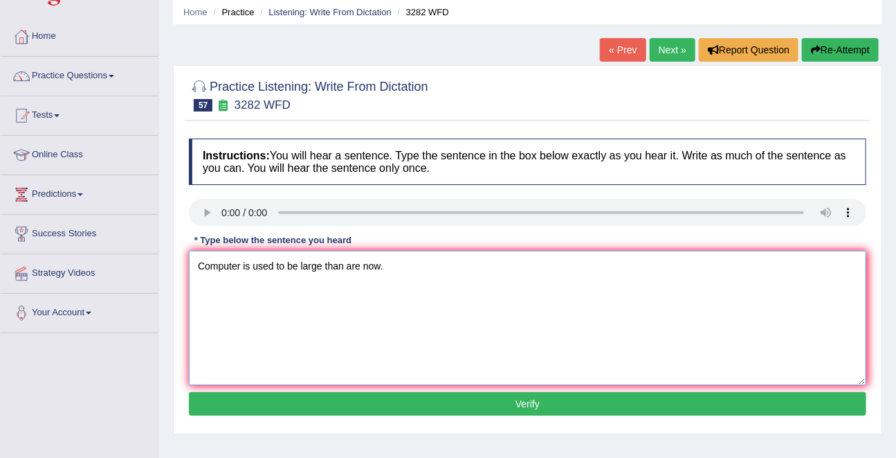
click at [345, 266] on textarea "Computer is used to be large than are now." at bounding box center [528, 318] width 678 height 134
type textarea "Computer is used to be large than they are now."
click at [530, 403] on button "Verify" at bounding box center [528, 404] width 678 height 24
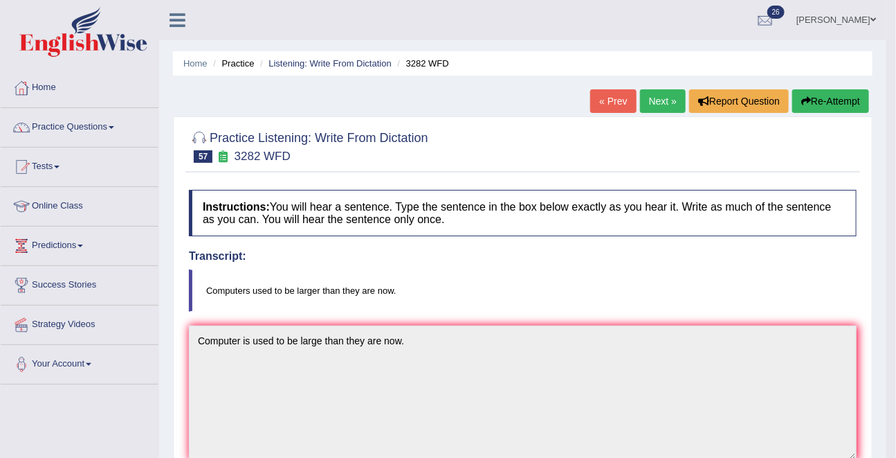
click at [658, 98] on link "Next »" at bounding box center [663, 101] width 46 height 24
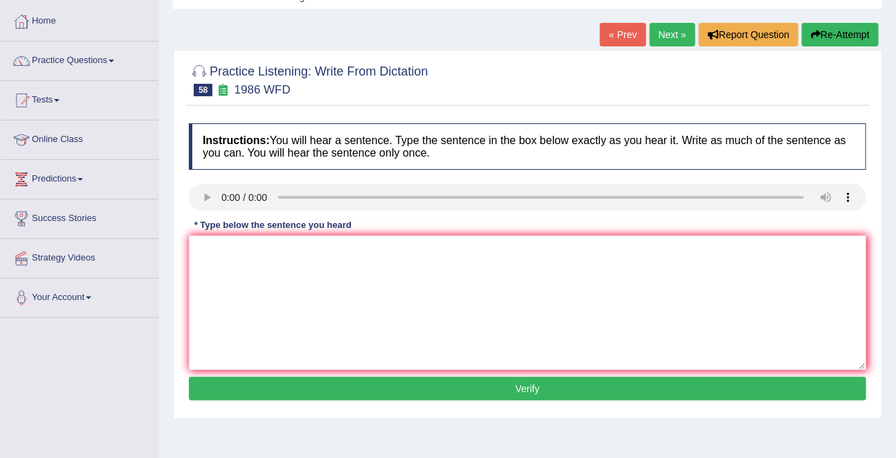
scroll to position [67, 0]
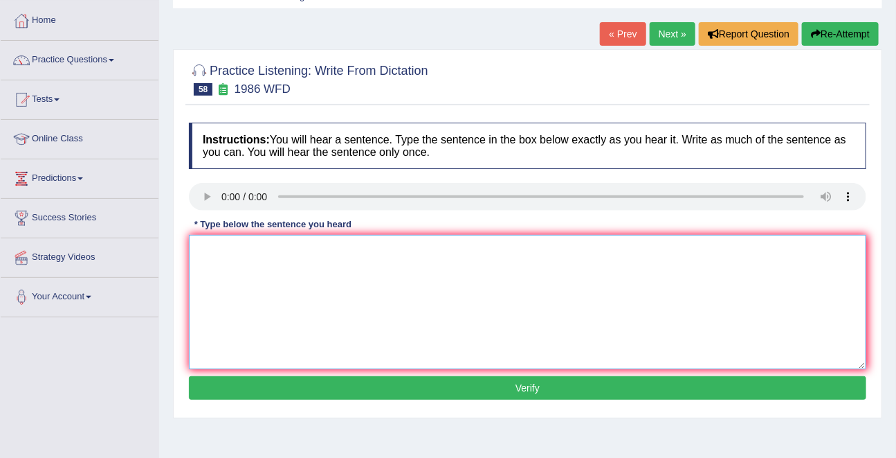
click at [246, 255] on textarea at bounding box center [528, 302] width 678 height 134
click at [344, 249] on textarea "a good academic paper is should a good argument." at bounding box center [528, 302] width 678 height 134
type textarea "a good academic paper is should a good argument."
click at [523, 376] on button "Verify" at bounding box center [528, 388] width 678 height 24
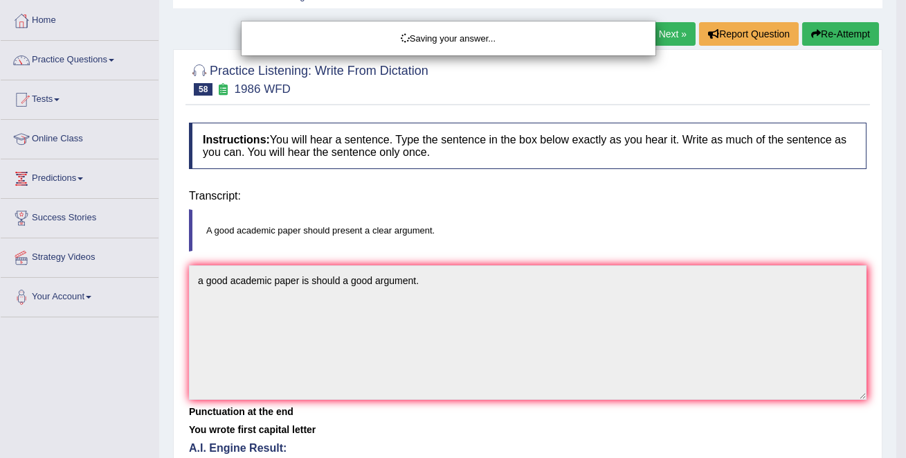
click at [523, 391] on div "Saving your answer..." at bounding box center [453, 229] width 906 height 458
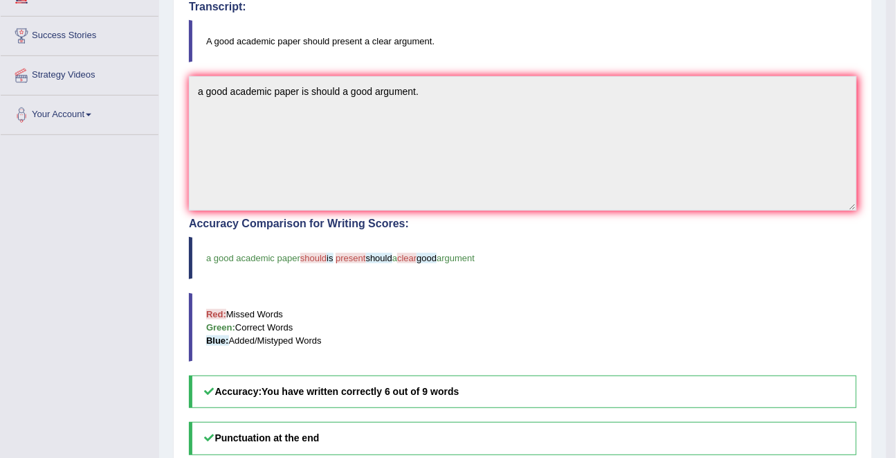
scroll to position [0, 0]
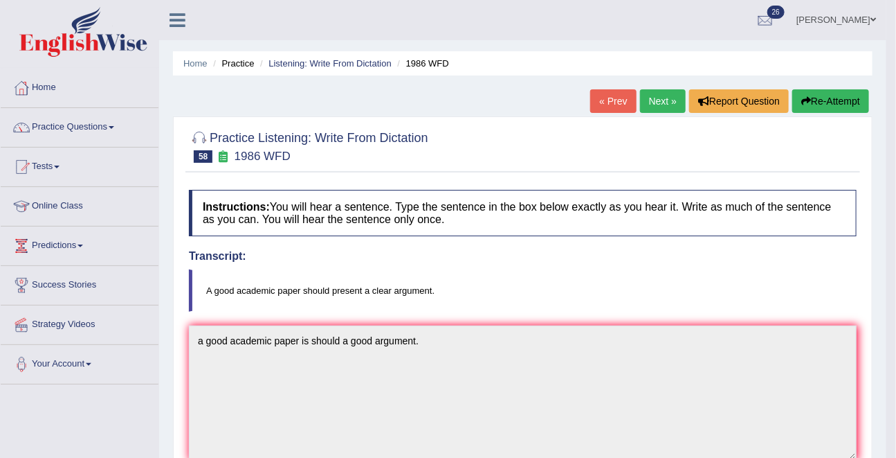
click at [654, 104] on link "Next »" at bounding box center [663, 101] width 46 height 24
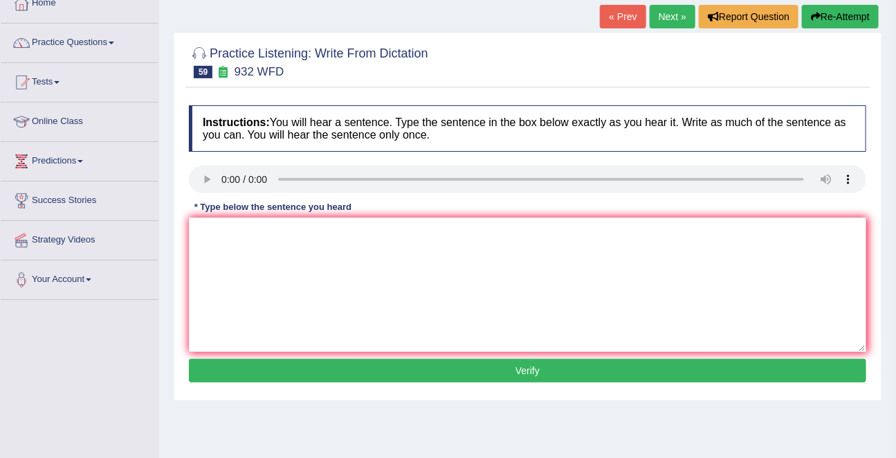
scroll to position [91, 0]
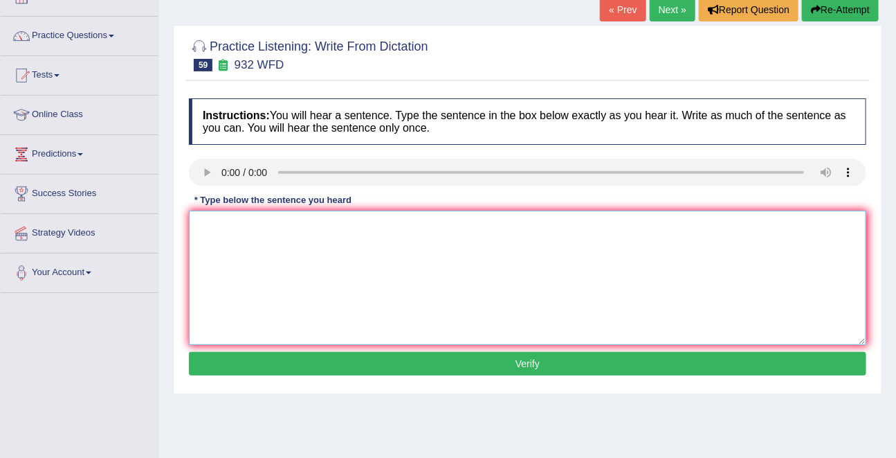
click at [238, 253] on textarea at bounding box center [528, 277] width 678 height 134
click at [235, 221] on textarea "take fiest the" at bounding box center [528, 277] width 678 height 134
click at [317, 223] on textarea "take the first step by plan a" at bounding box center [528, 277] width 678 height 134
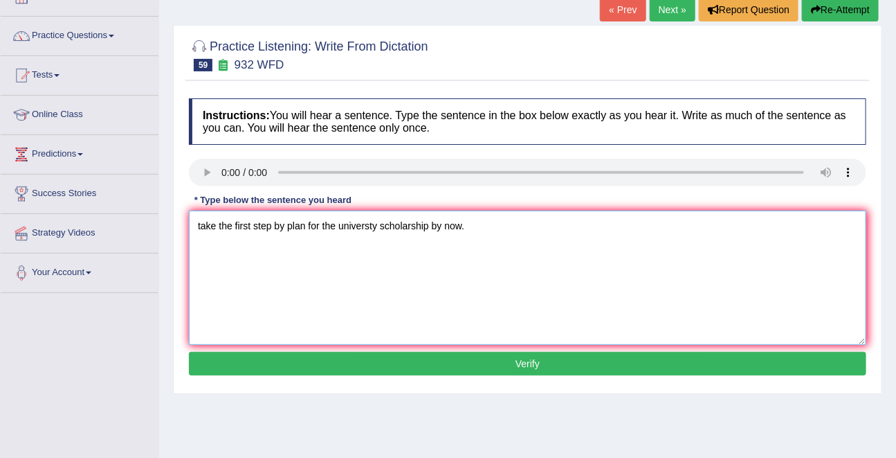
type textarea "take the first step by plan for the universty scholarship by now."
click at [415, 358] on button "Verify" at bounding box center [528, 364] width 678 height 24
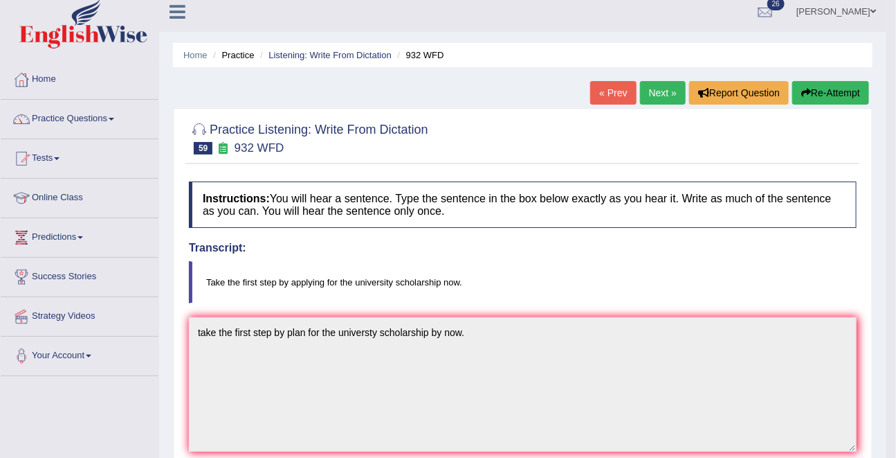
scroll to position [3, 0]
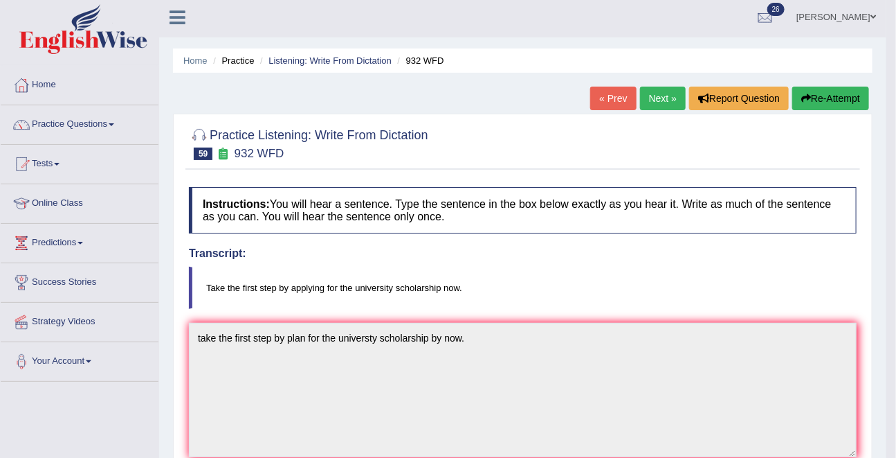
click at [662, 104] on link "Next »" at bounding box center [663, 99] width 46 height 24
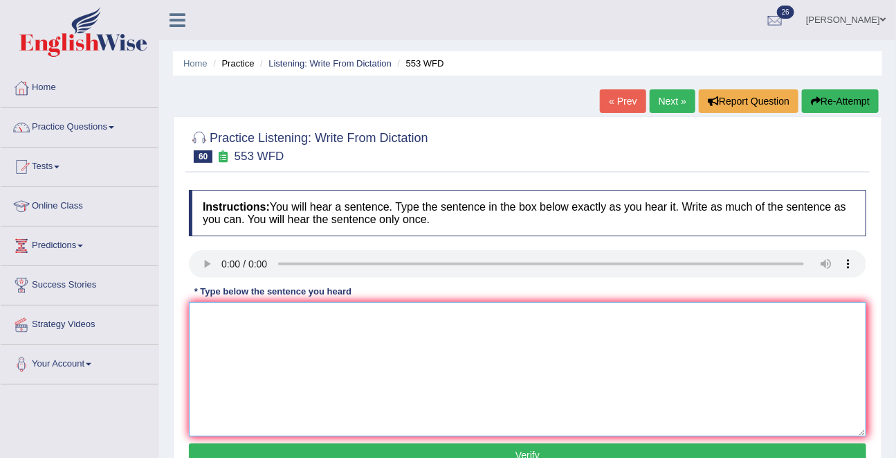
click at [222, 346] on textarea at bounding box center [528, 369] width 678 height 134
click at [341, 313] on textarea "water filter on compus will the" at bounding box center [528, 369] width 678 height 134
click at [490, 318] on textarea "water filter on compus will discourage the unnecessary unua plasticbottels" at bounding box center [528, 369] width 678 height 134
click at [529, 314] on textarea "water filter on compus will discourage the unnecessary unua plastic bottels" at bounding box center [528, 369] width 678 height 134
click at [232, 318] on textarea "water filter on compus will discourage the unnecessary unua plastic bottels." at bounding box center [528, 369] width 678 height 134
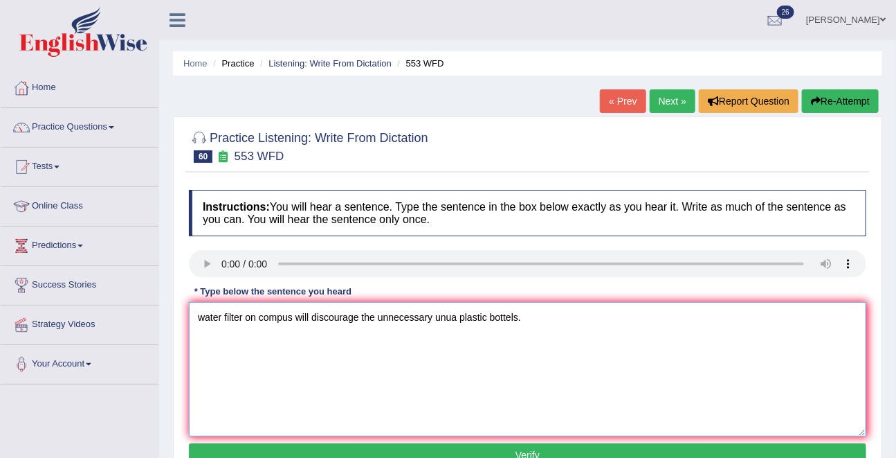
click at [232, 318] on textarea "water filter on compus will discourage the unnecessary unua plastic bottels." at bounding box center [528, 369] width 678 height 134
click at [455, 311] on textarea "water filter on compus will discourage the unnecessary unua plastic bottels." at bounding box center [528, 369] width 678 height 134
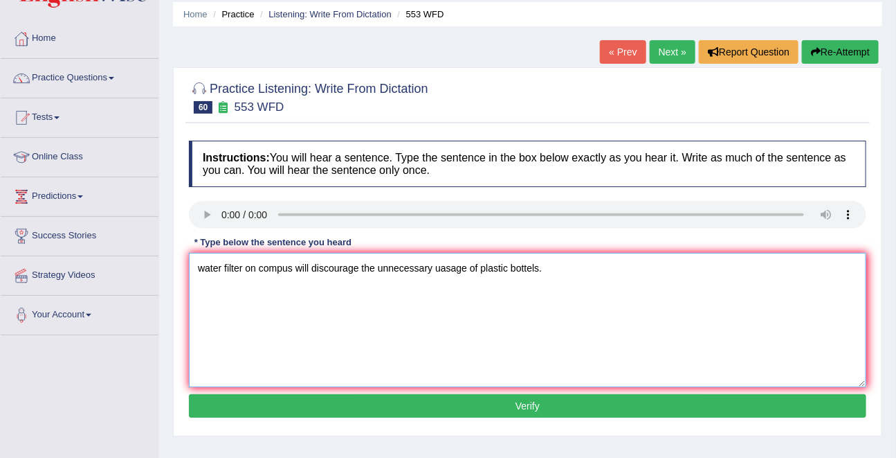
scroll to position [51, 0]
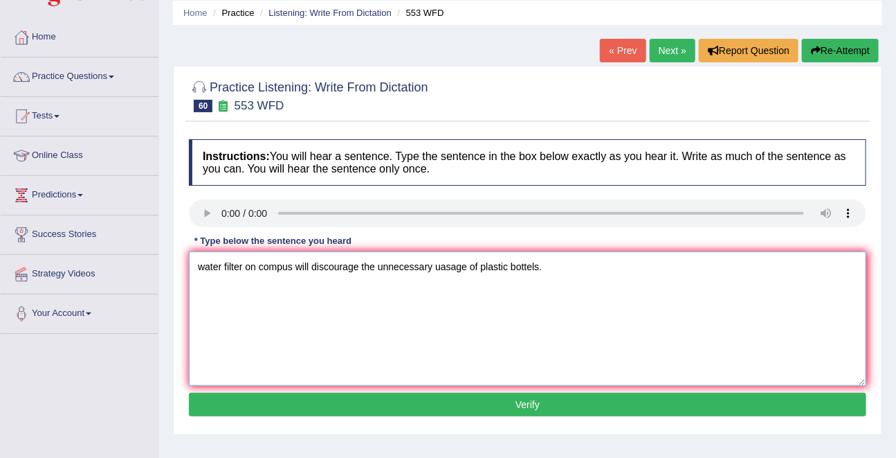
type textarea "water filter on compus will discourage the unnecessary uasage of plastic bottel…"
click at [536, 396] on button "Verify" at bounding box center [528, 404] width 678 height 24
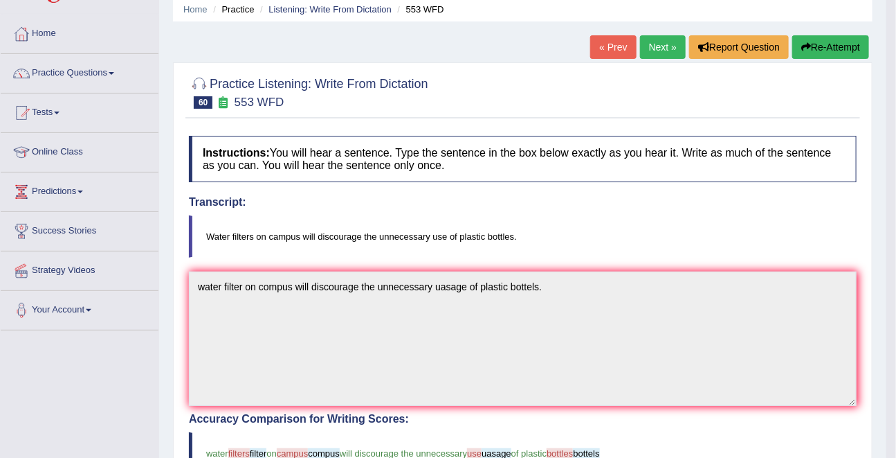
scroll to position [0, 0]
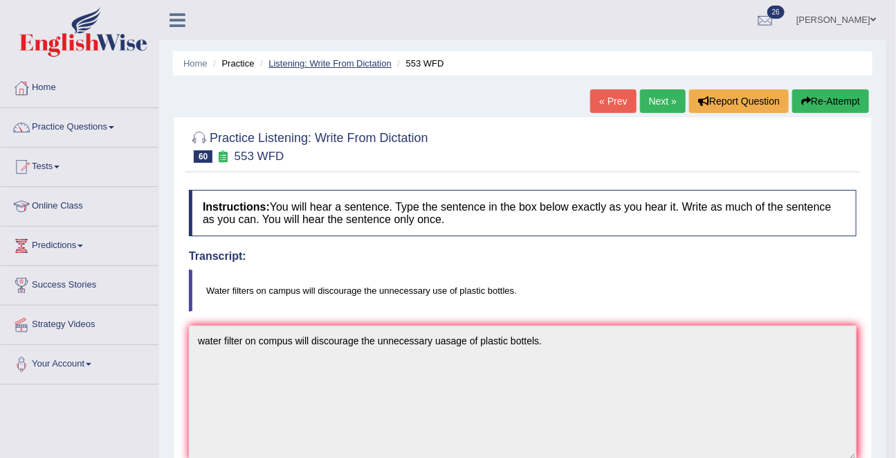
click at [303, 63] on link "Listening: Write From Dictation" at bounding box center [330, 63] width 123 height 10
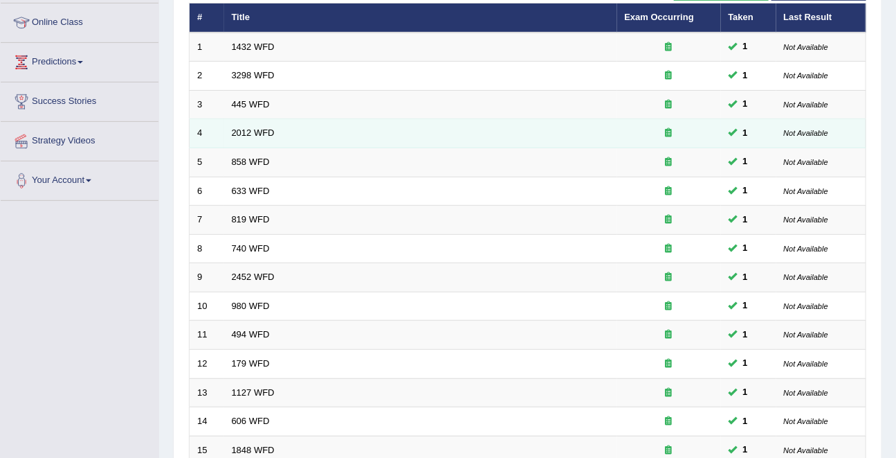
scroll to position [456, 0]
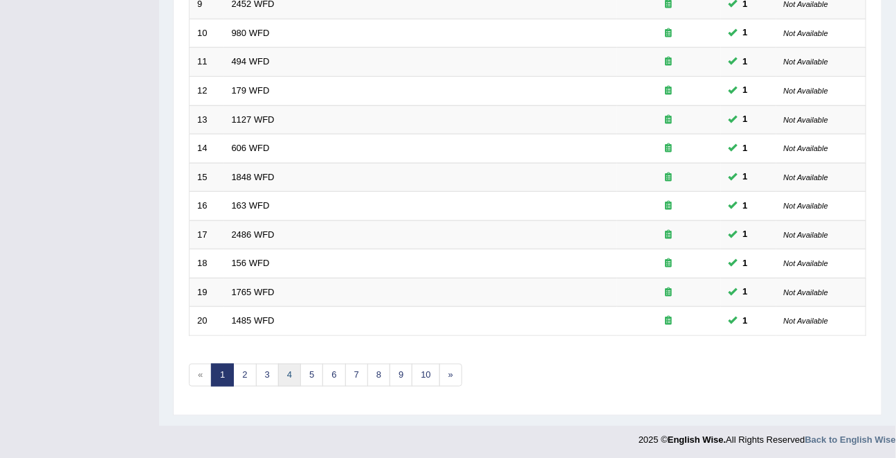
click at [285, 371] on link "4" at bounding box center [289, 374] width 23 height 23
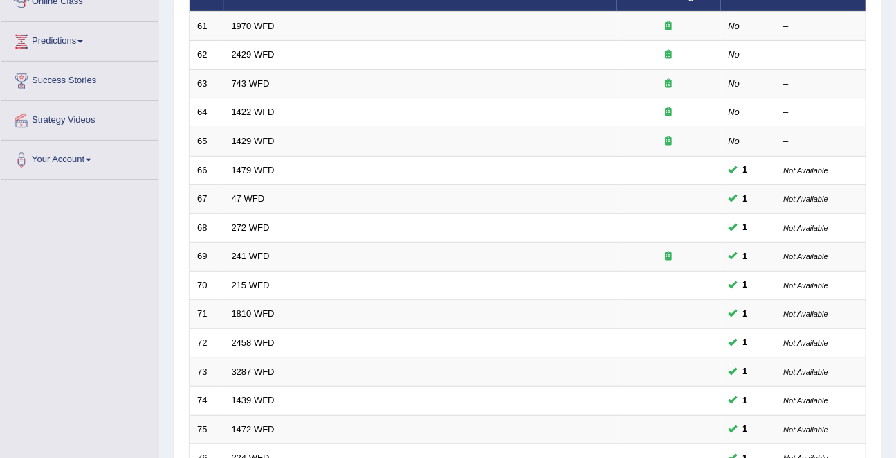
scroll to position [456, 0]
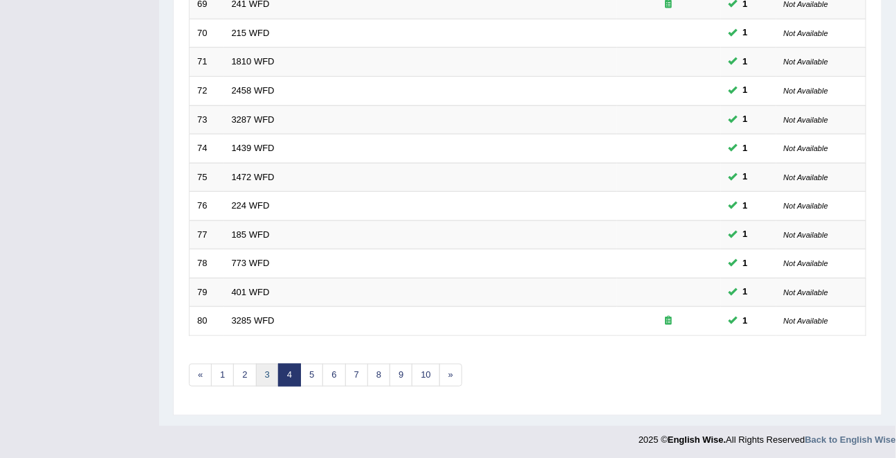
click at [265, 374] on link "3" at bounding box center [267, 374] width 23 height 23
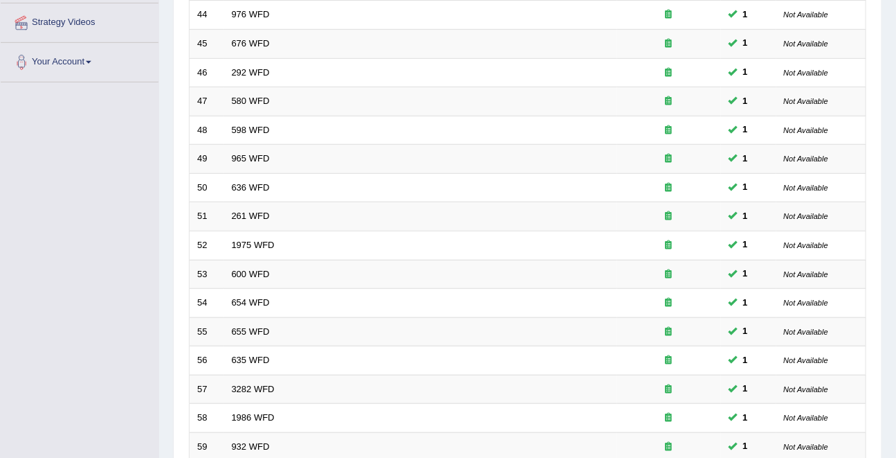
scroll to position [456, 0]
